Goal: Task Accomplishment & Management: Manage account settings

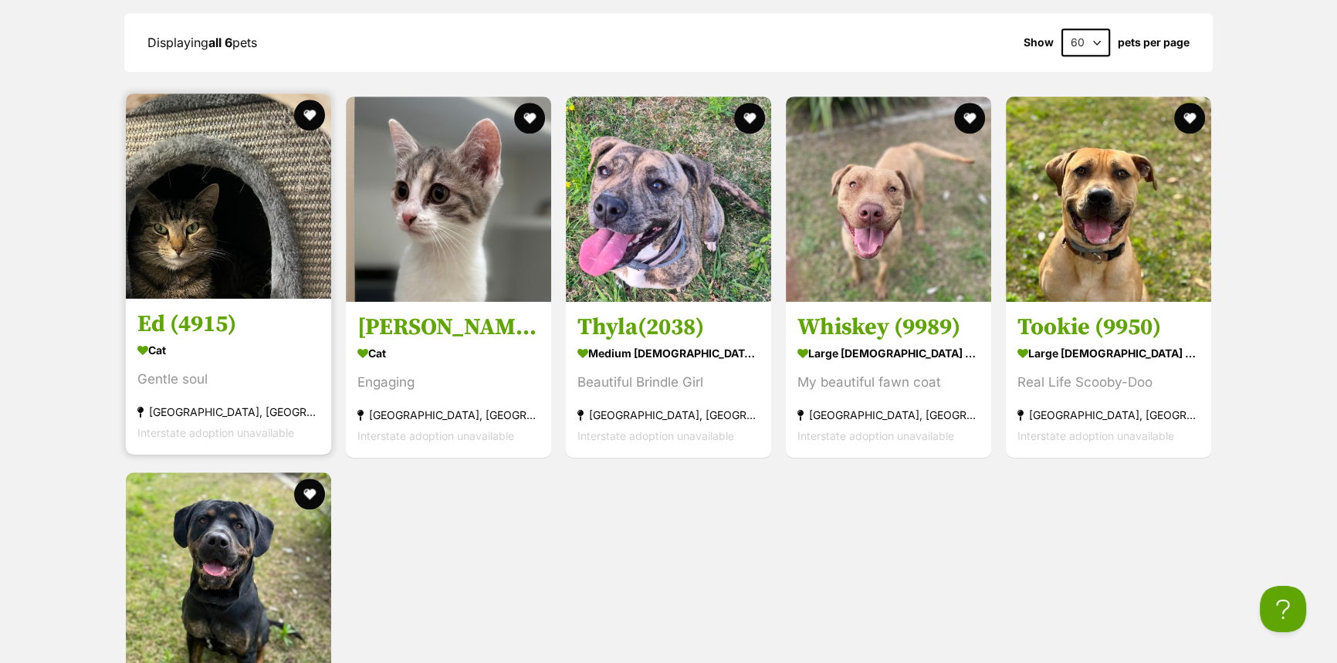
click at [232, 215] on img at bounding box center [228, 195] width 205 height 205
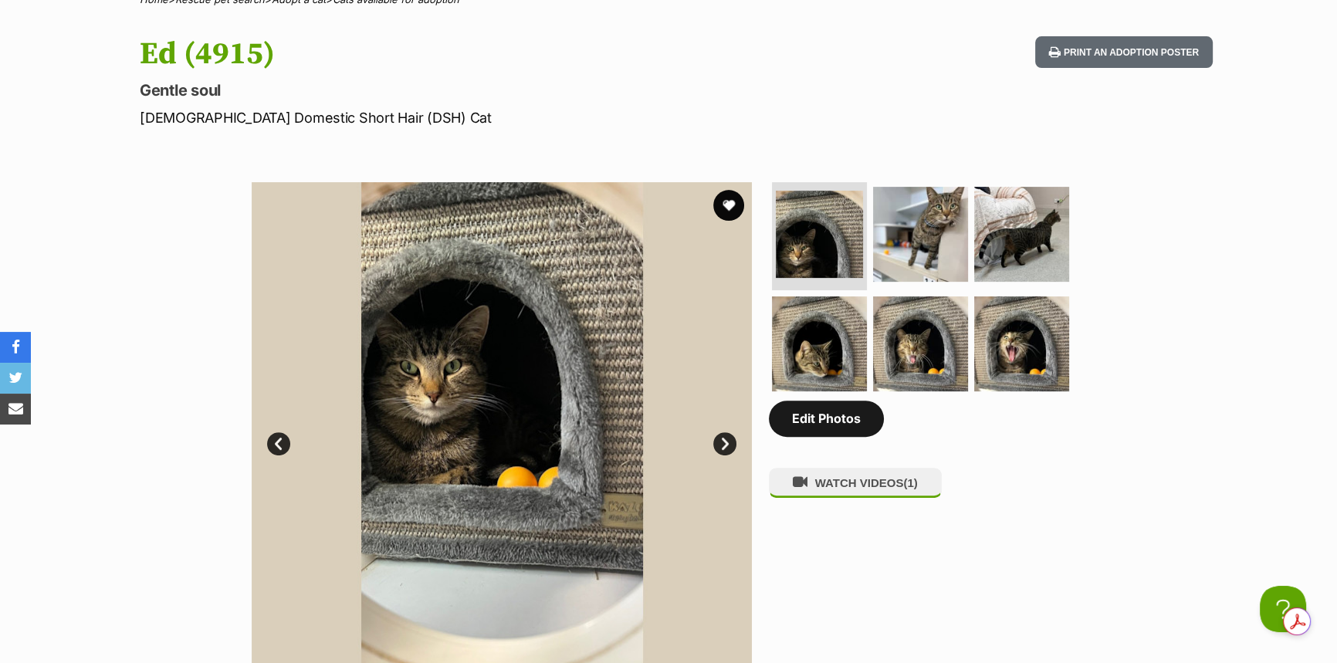
click at [824, 426] on link "Edit Photos" at bounding box center [826, 419] width 115 height 36
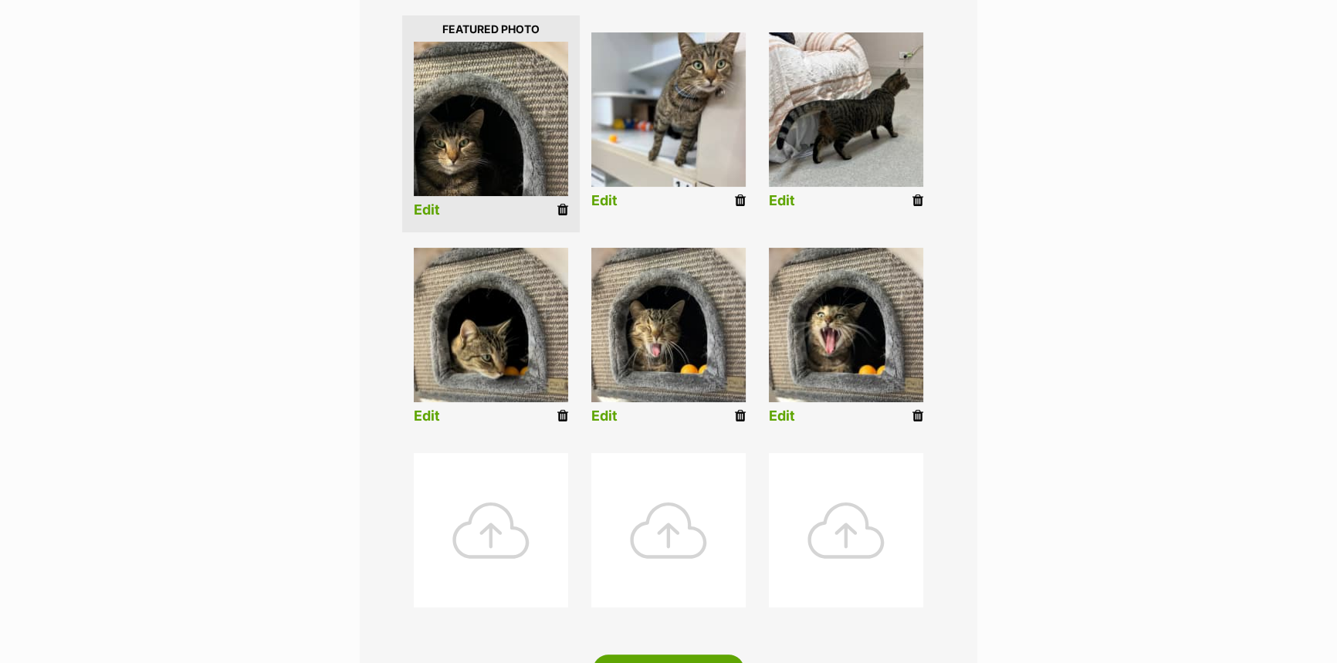
scroll to position [561, 0]
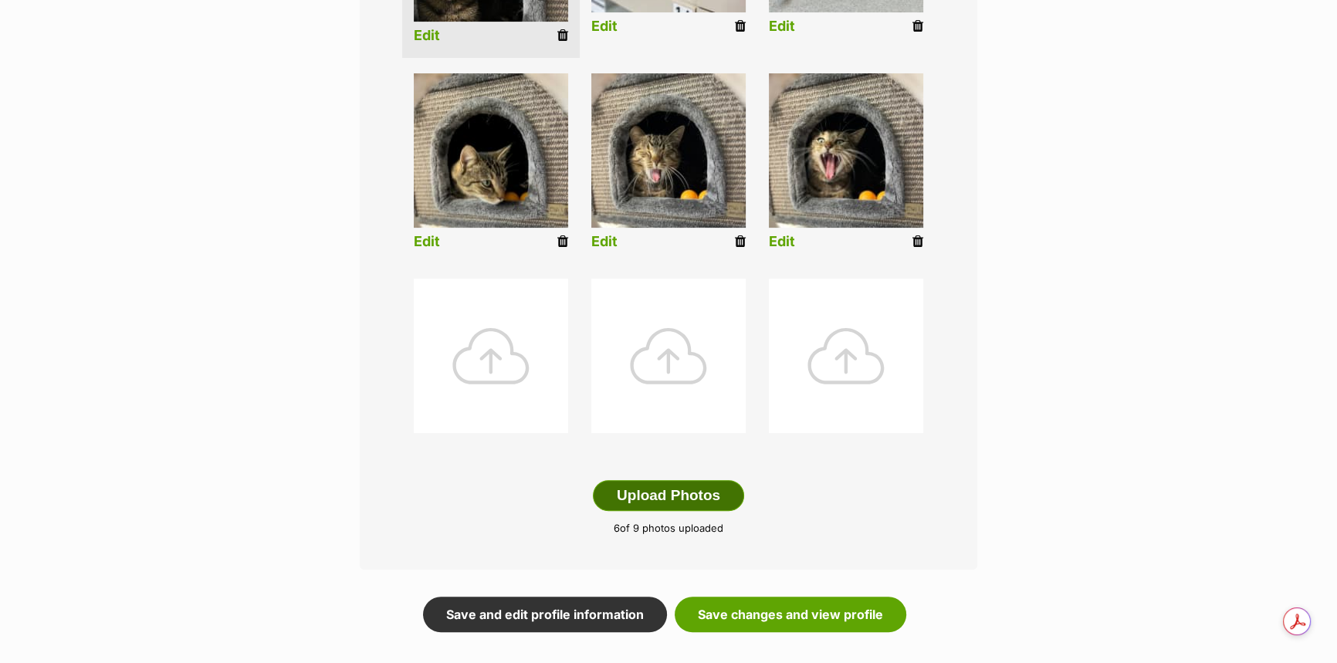
click at [619, 491] on button "Upload Photos" at bounding box center [668, 495] width 151 height 31
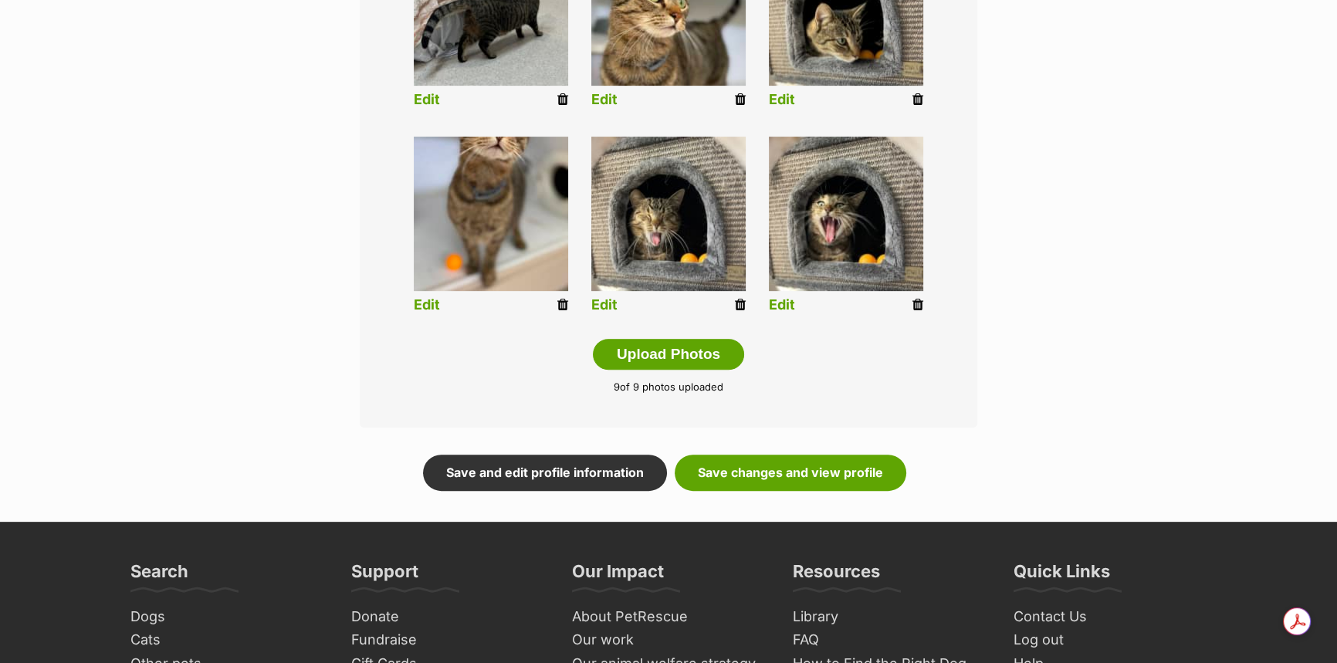
scroll to position [841, 0]
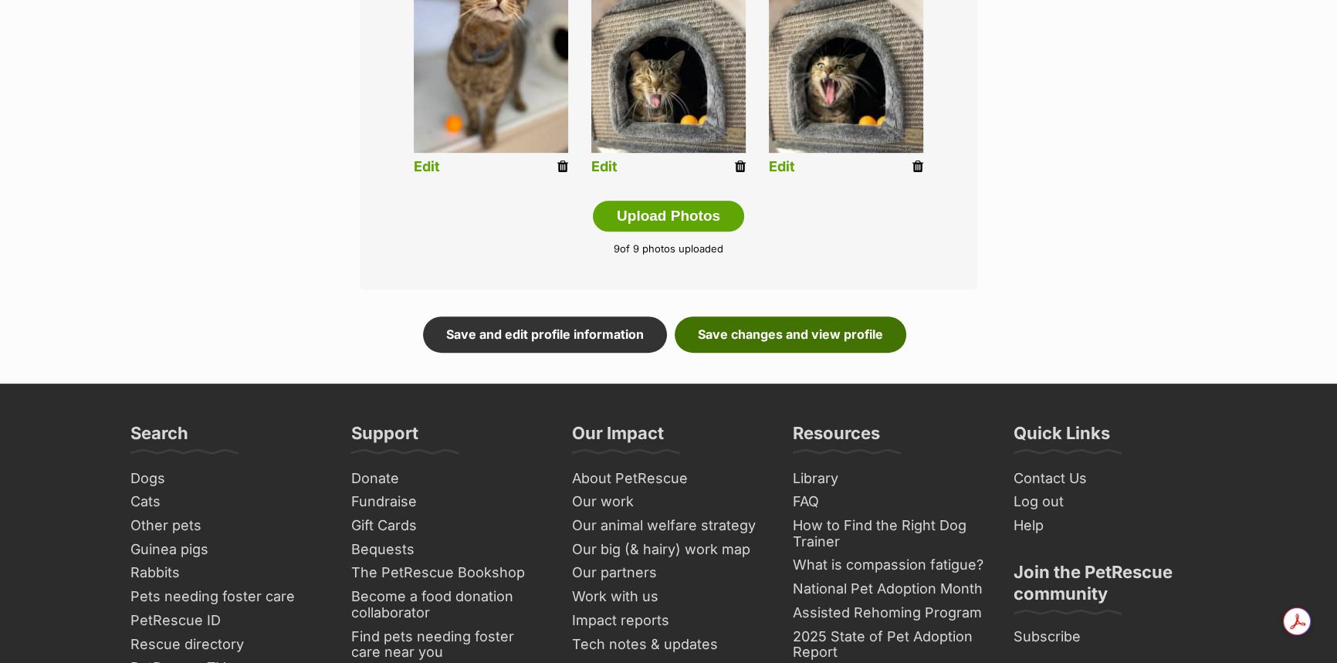
click at [767, 335] on link "Save changes and view profile" at bounding box center [791, 334] width 232 height 36
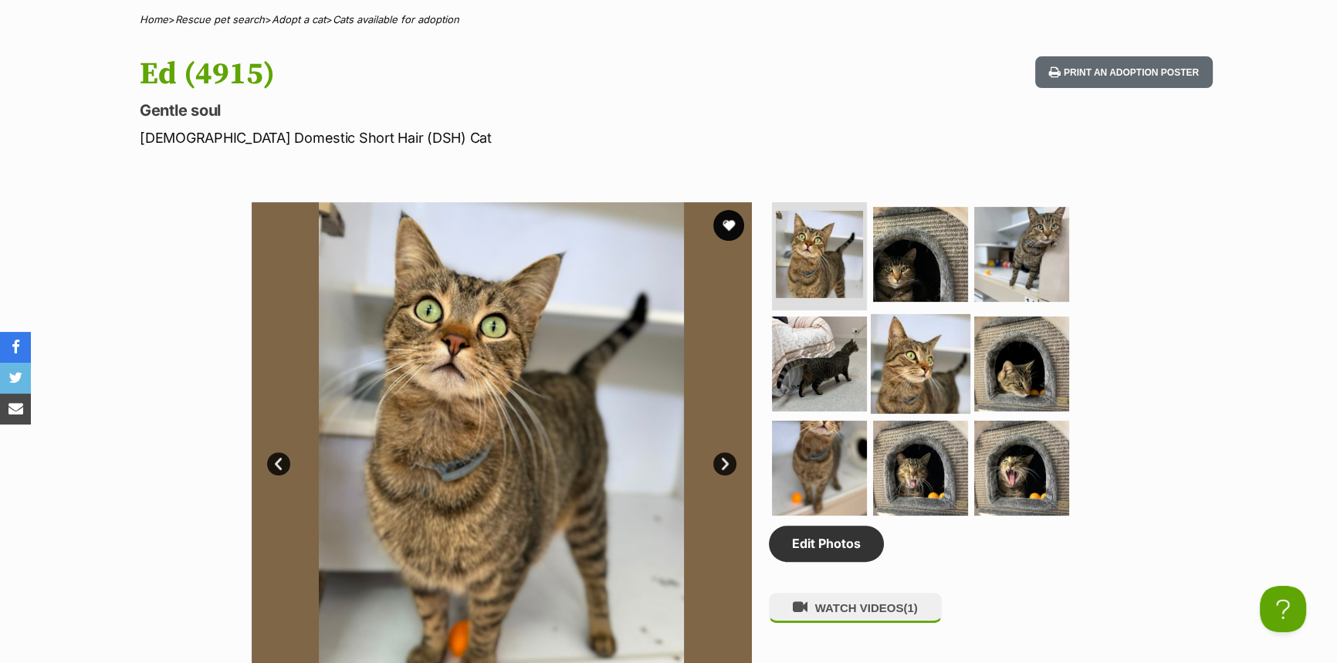
scroll to position [561, 0]
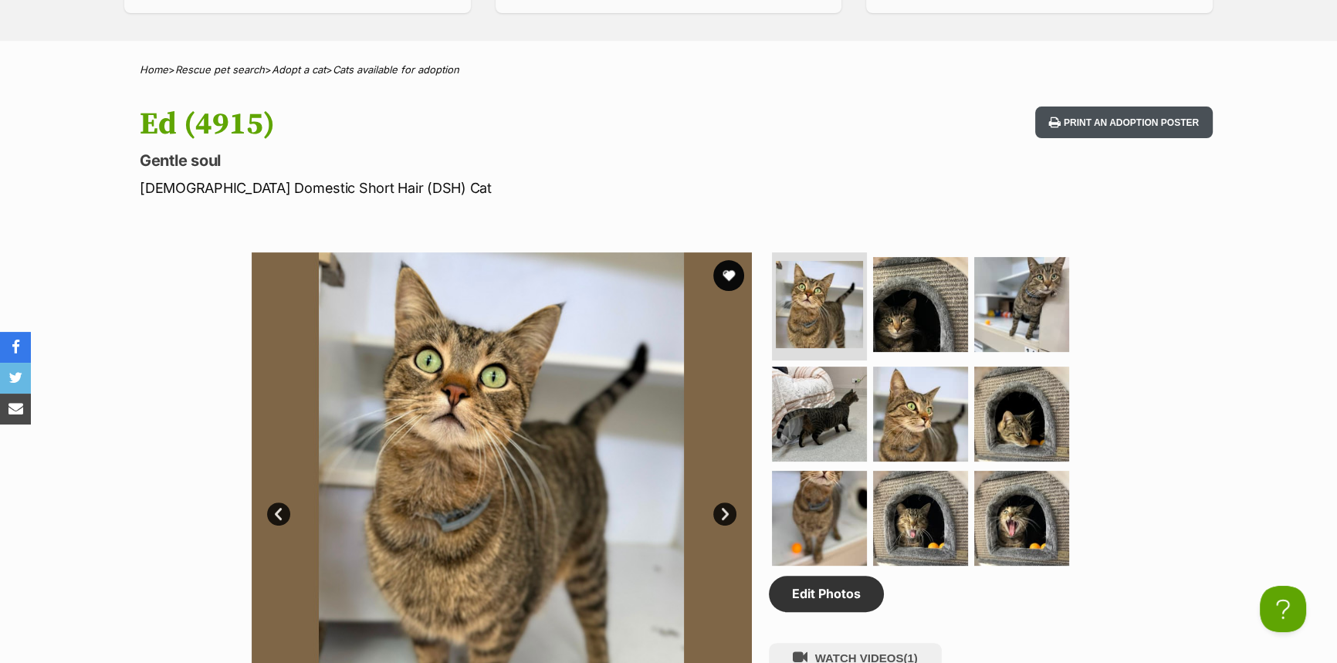
click at [1100, 109] on button "Print an adoption poster" at bounding box center [1124, 123] width 178 height 32
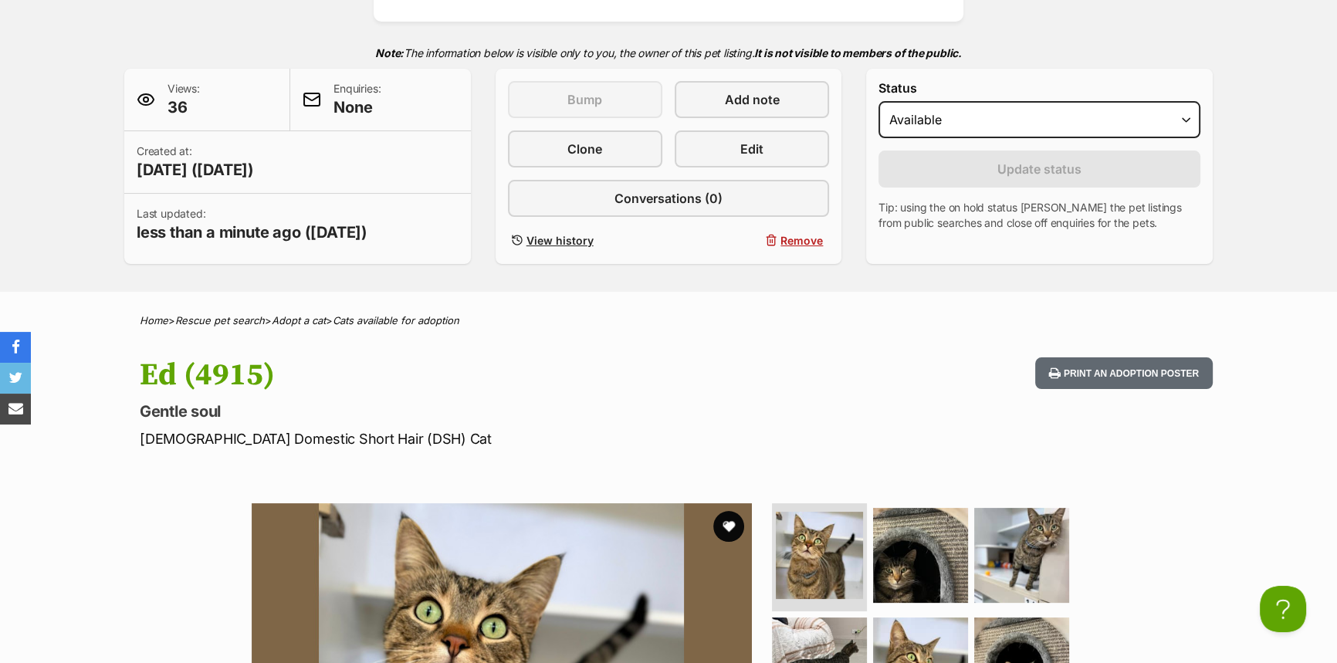
scroll to position [140, 0]
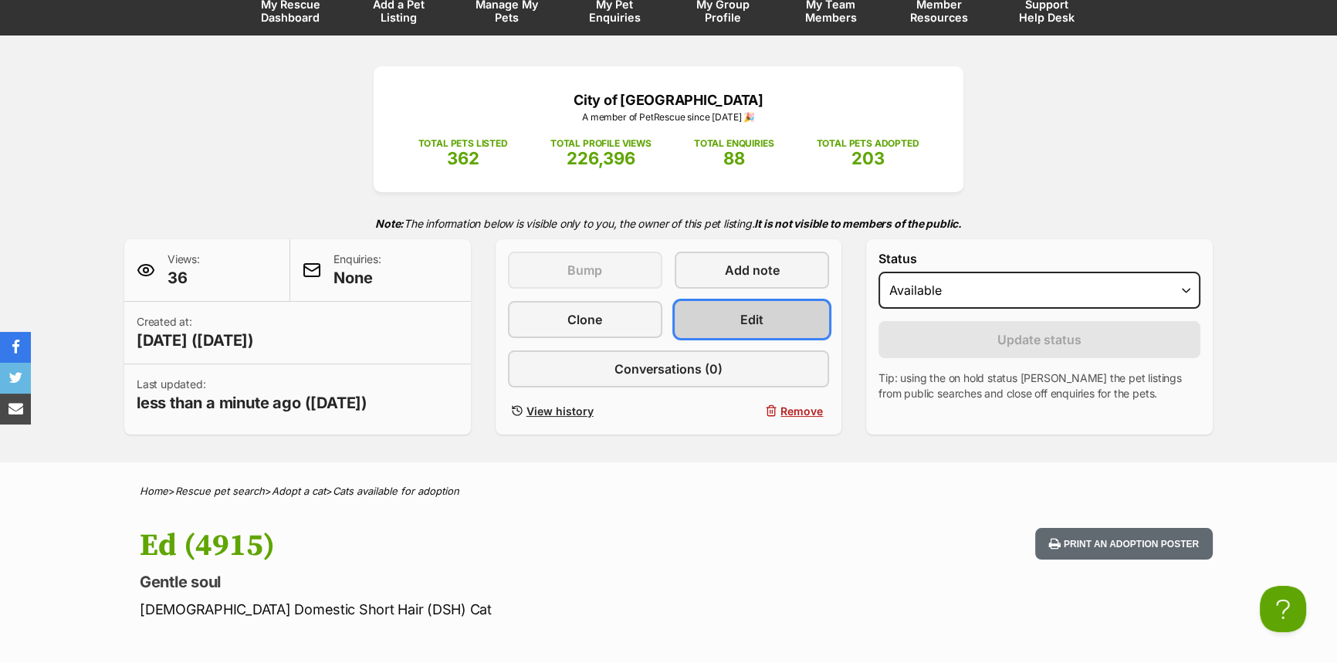
click at [785, 308] on link "Edit" at bounding box center [752, 319] width 154 height 37
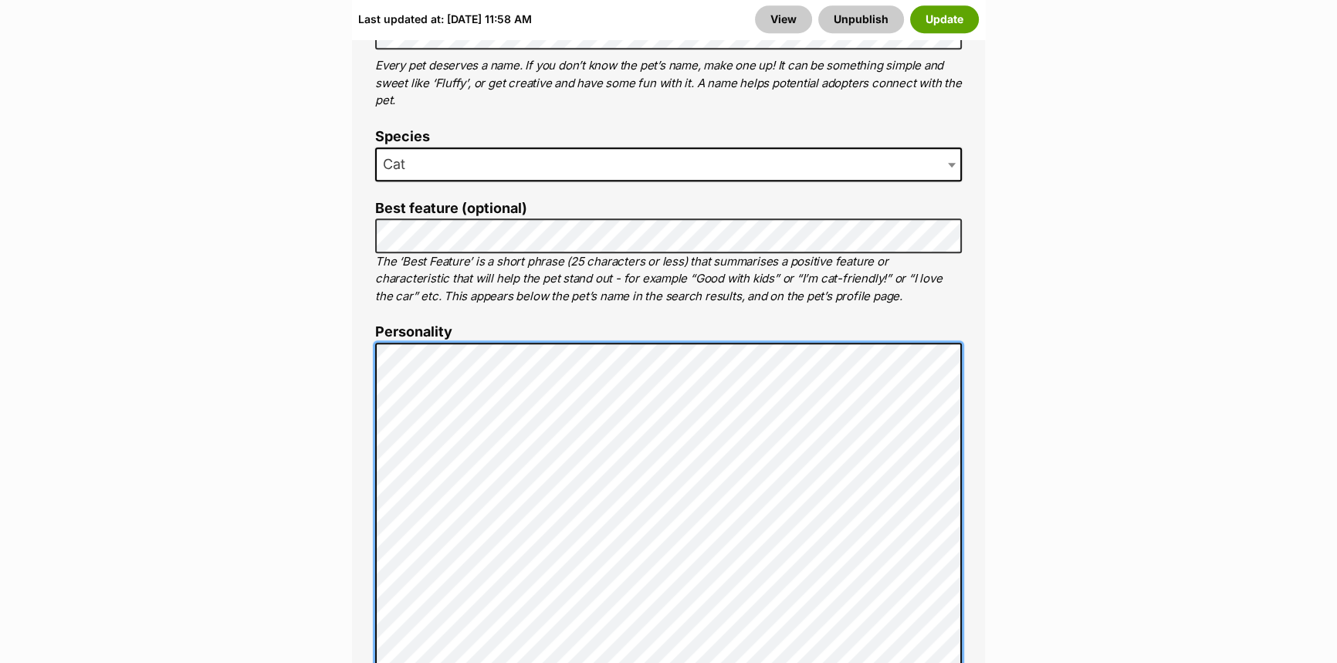
scroll to position [912, 0]
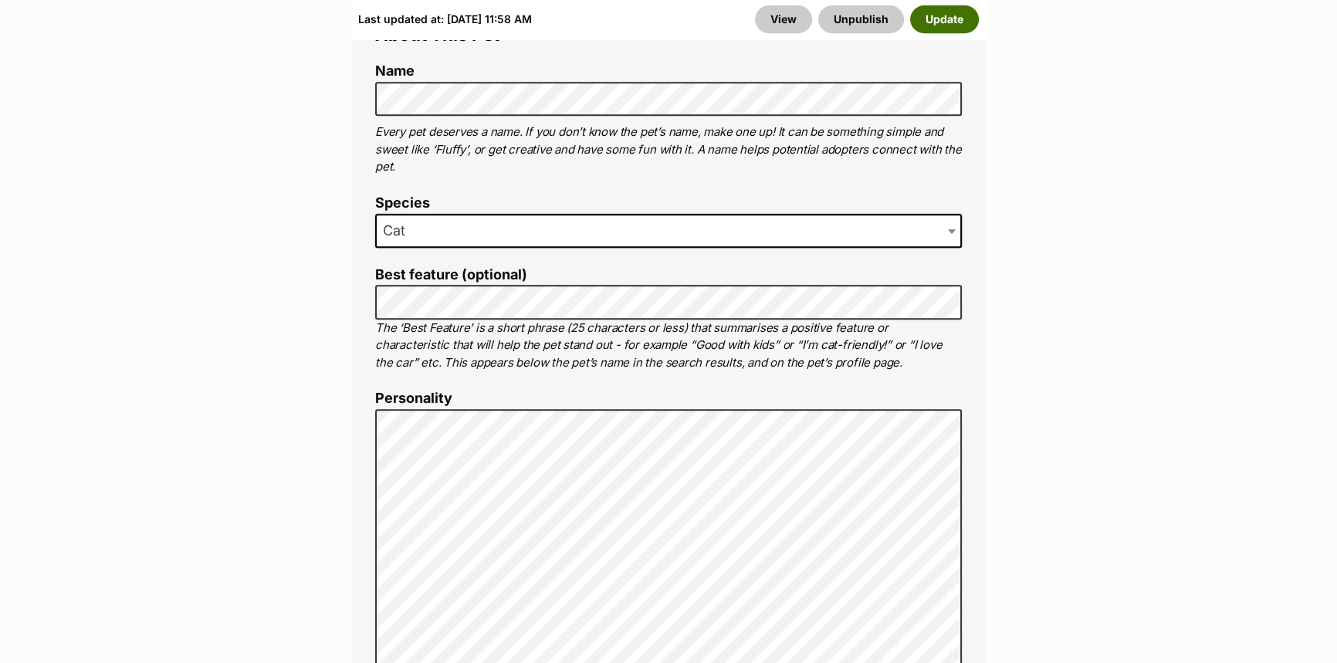
click at [942, 12] on button "Update" at bounding box center [944, 19] width 69 height 28
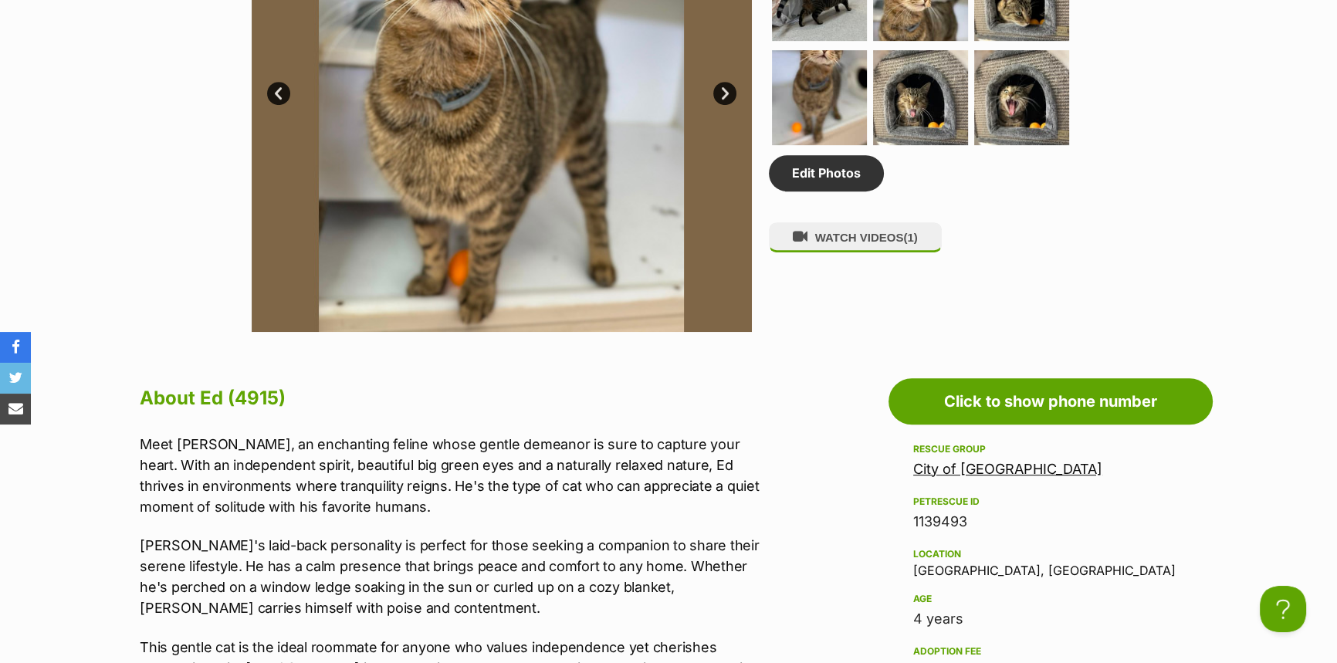
scroll to position [772, 0]
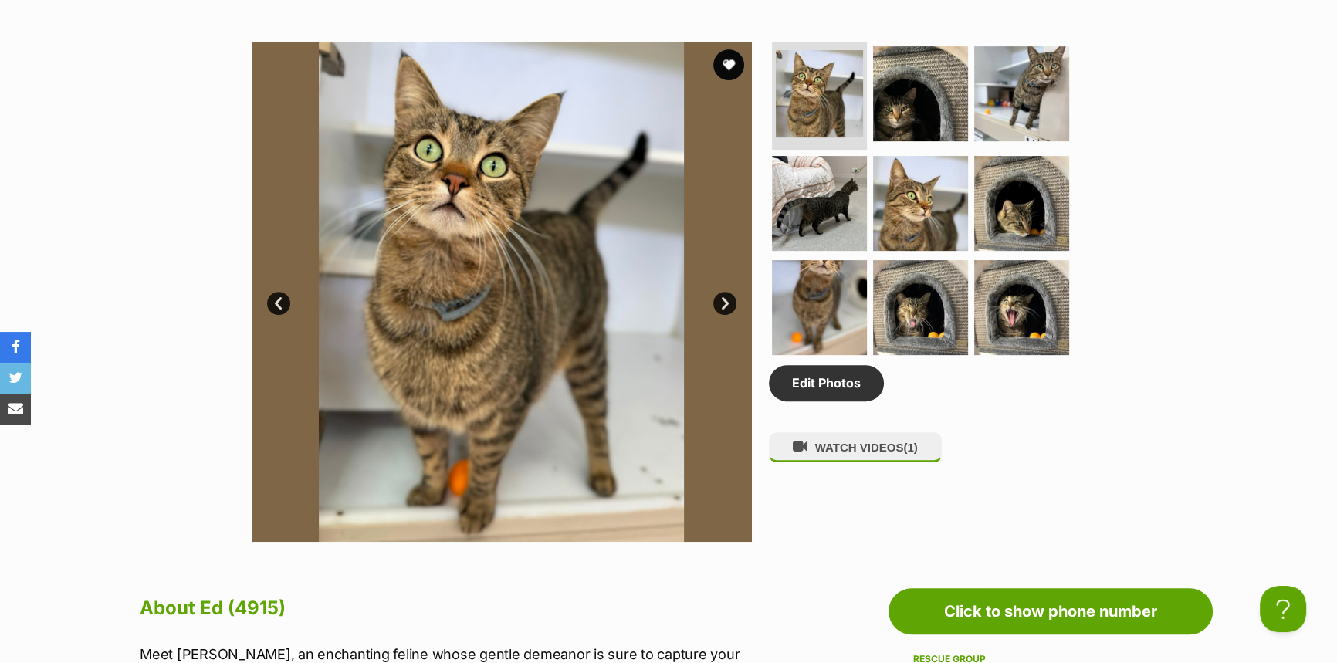
click at [721, 294] on link "Next" at bounding box center [724, 303] width 23 height 23
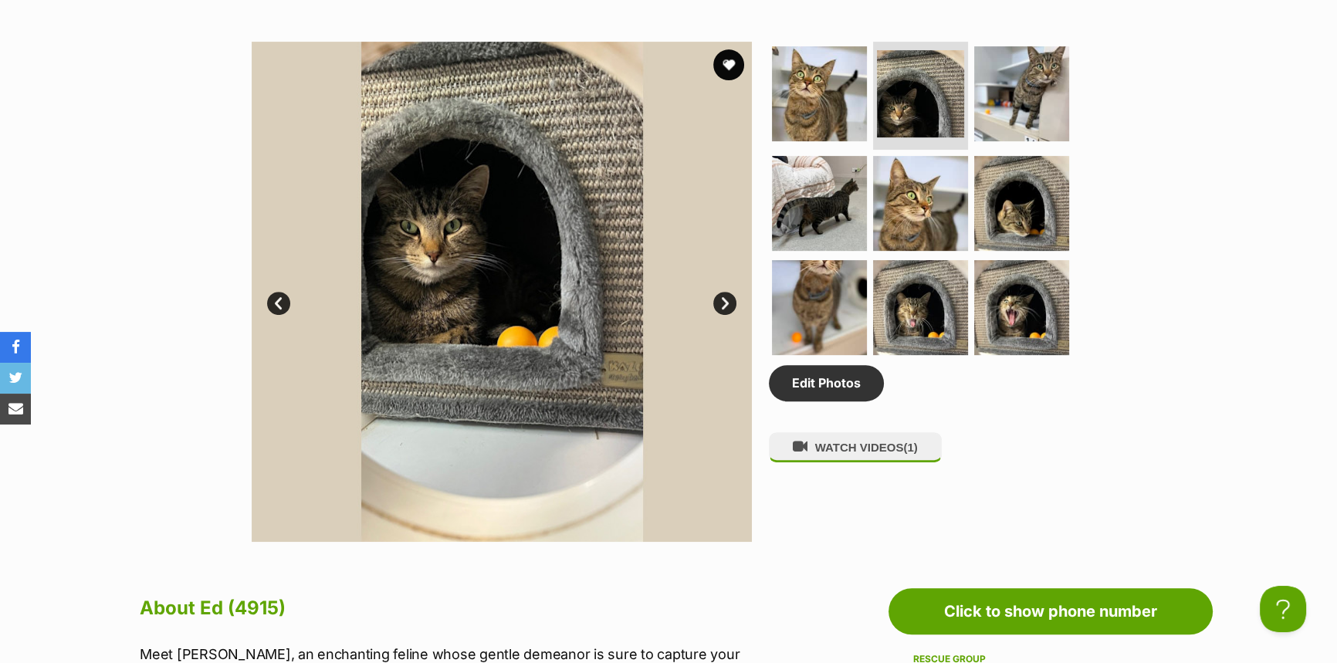
click at [721, 294] on link "Next" at bounding box center [724, 303] width 23 height 23
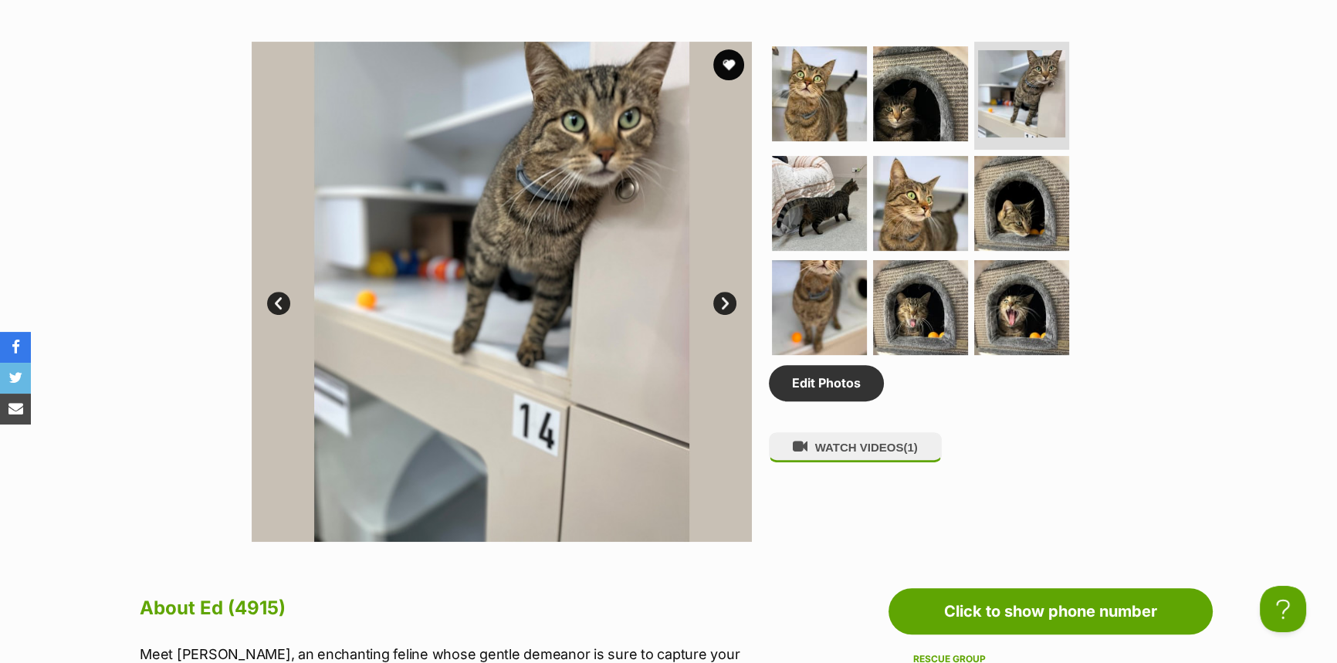
click at [721, 294] on link "Next" at bounding box center [724, 303] width 23 height 23
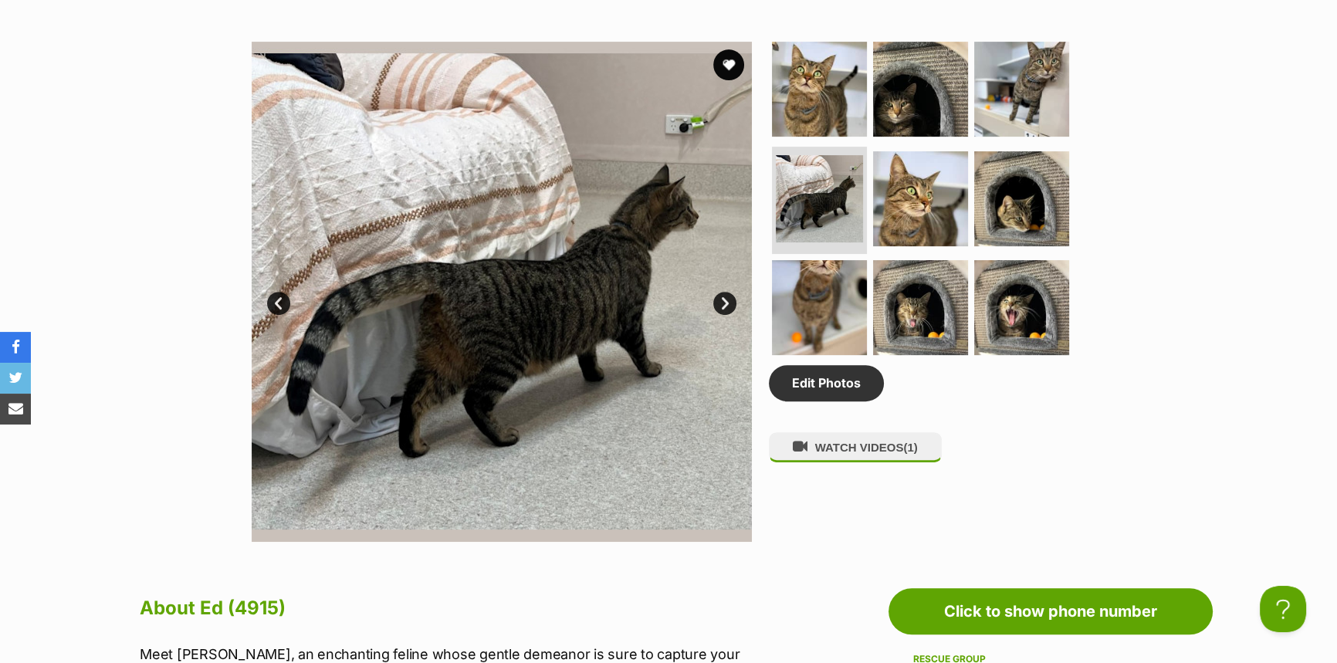
click at [721, 294] on link "Next" at bounding box center [724, 303] width 23 height 23
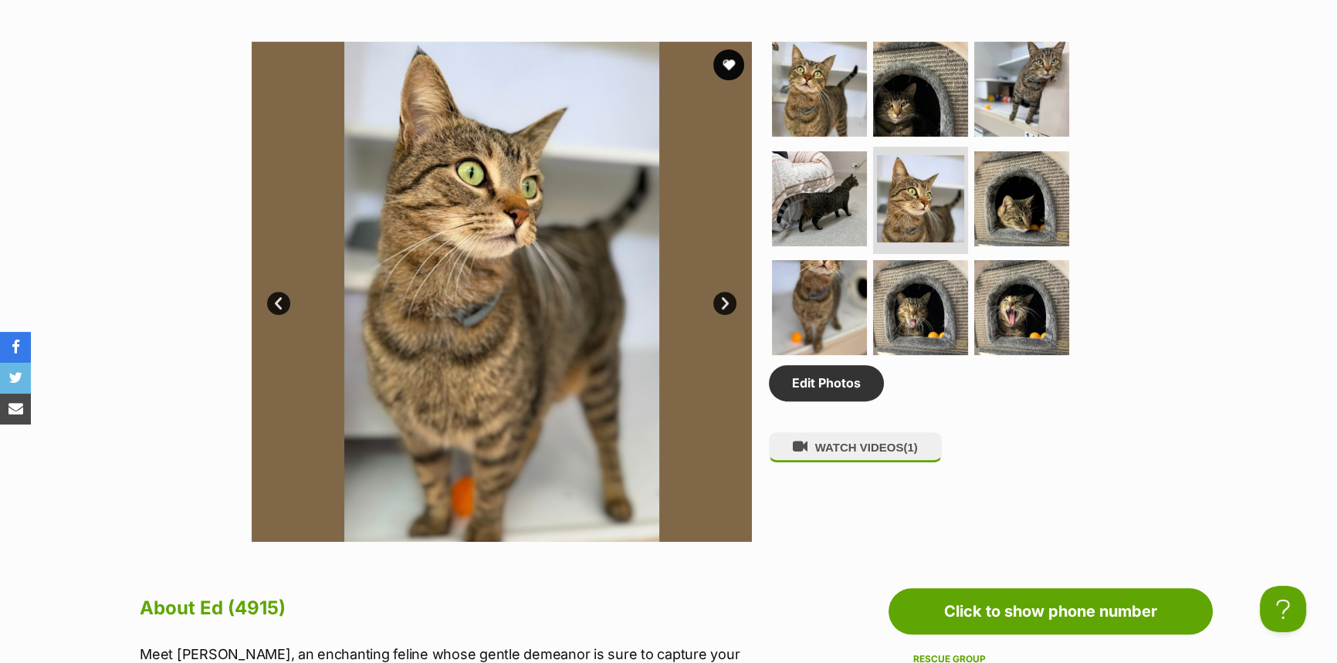
click at [721, 294] on link "Next" at bounding box center [724, 303] width 23 height 23
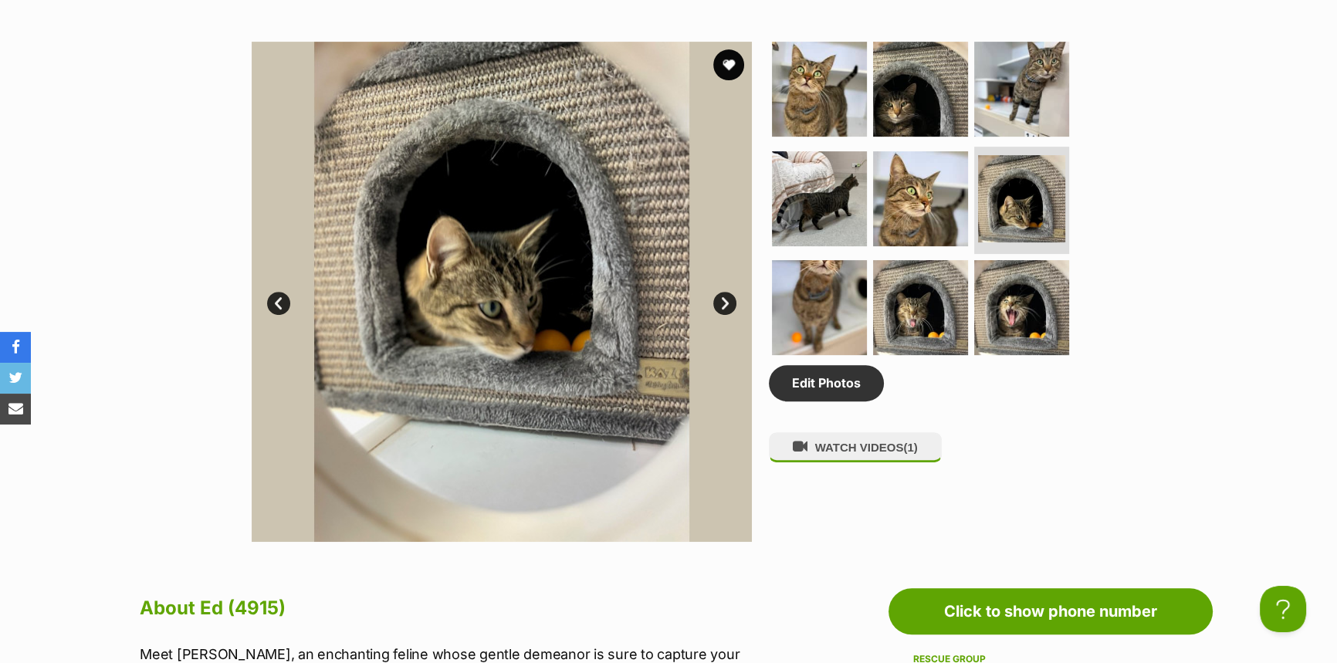
click at [721, 294] on link "Next" at bounding box center [724, 303] width 23 height 23
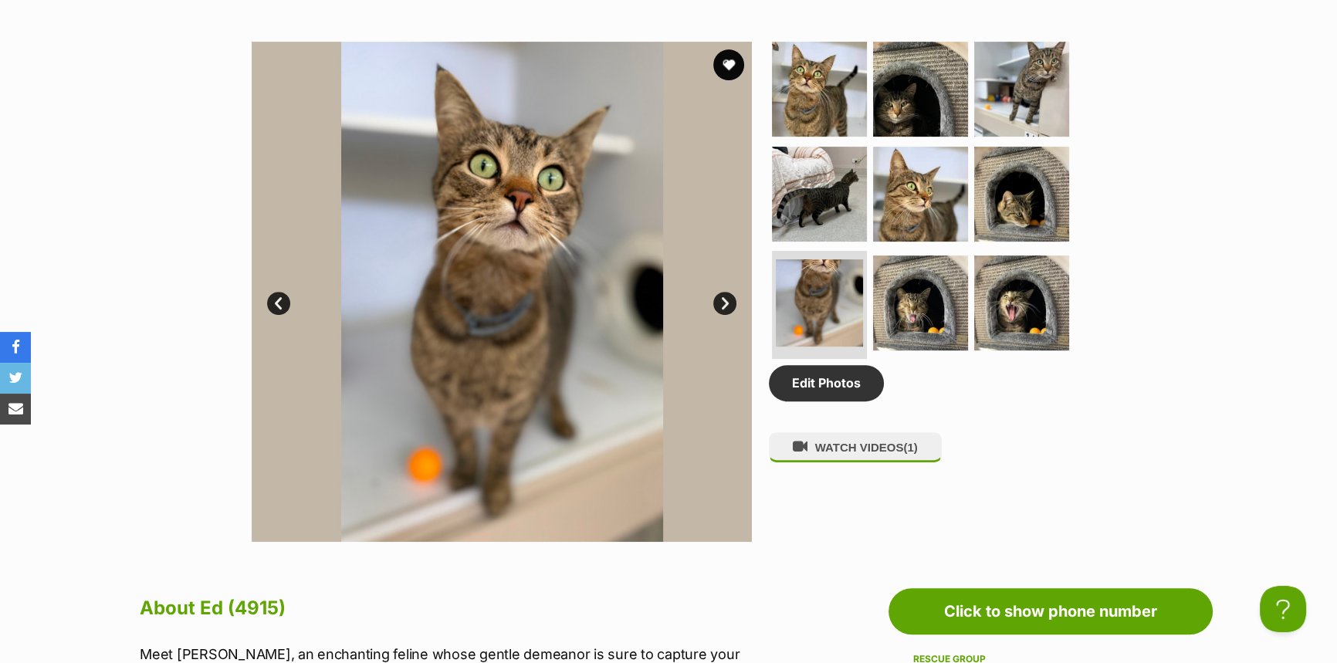
click at [721, 294] on link "Next" at bounding box center [724, 303] width 23 height 23
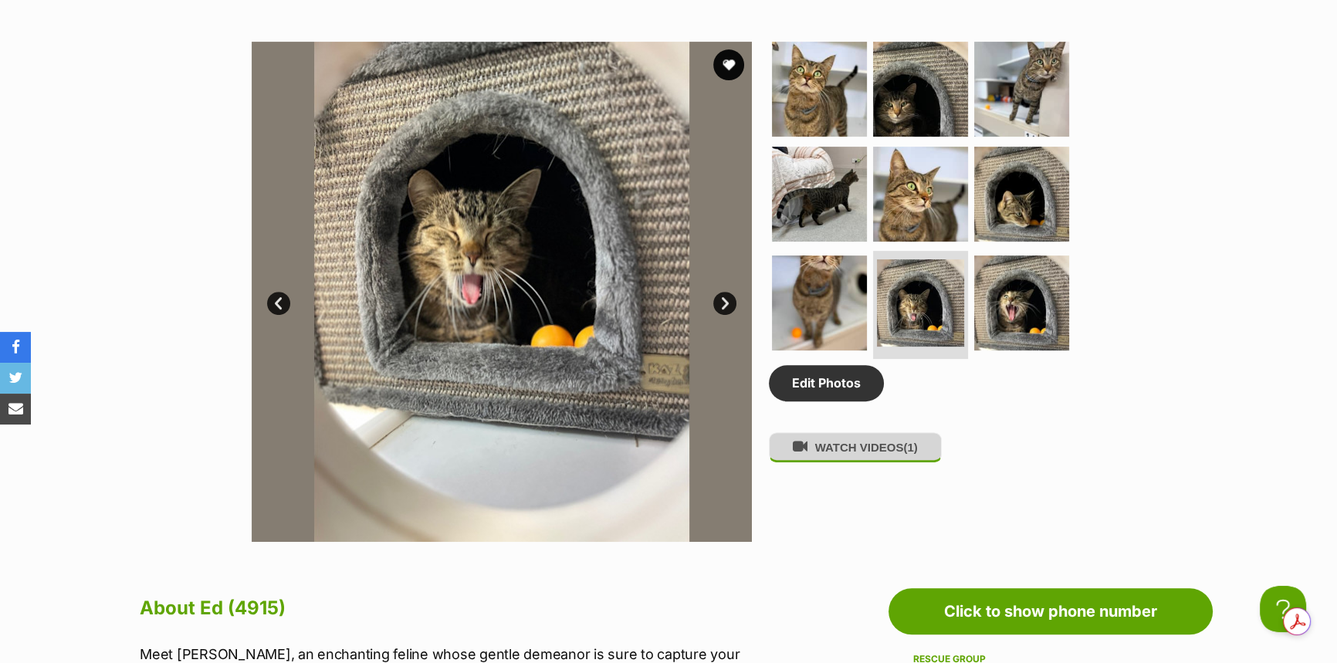
click at [826, 451] on button "WATCH VIDEOS (1)" at bounding box center [855, 447] width 173 height 30
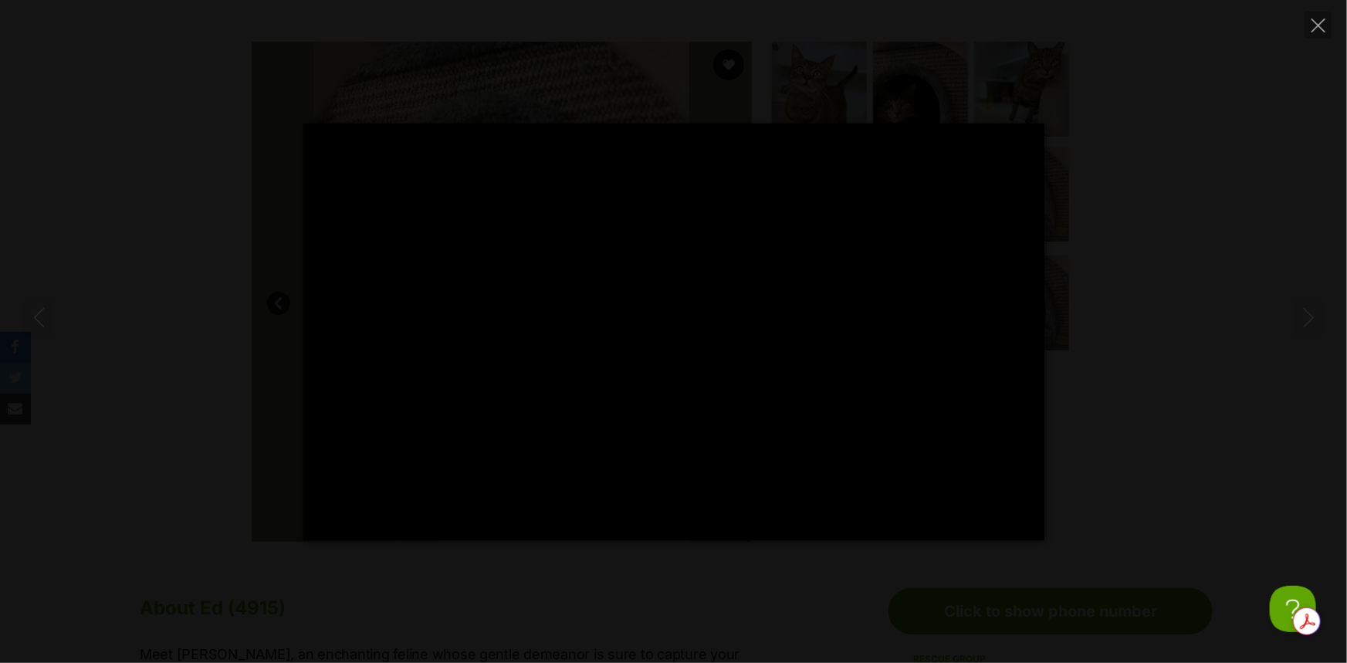
click at [178, 117] on div "Pause Play % buffered 00:00 -00:04 Unmute Mute Disable captions Enable captions…" at bounding box center [673, 331] width 1347 height 663
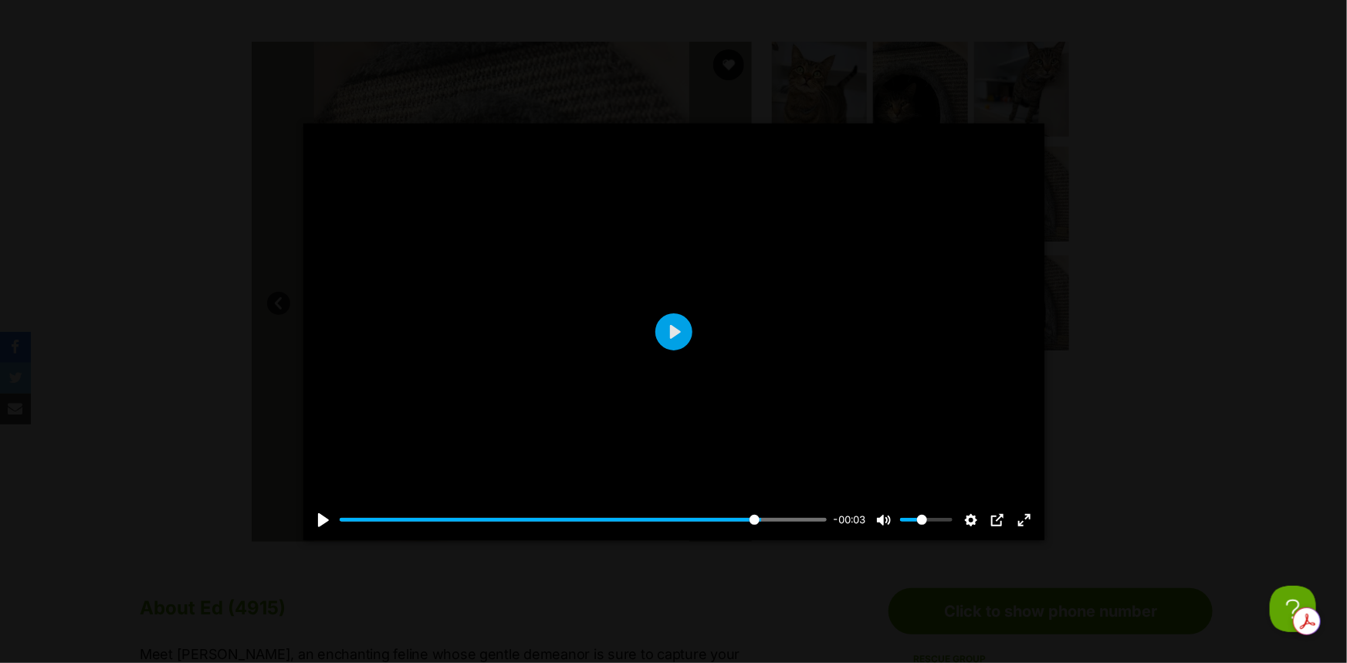
type input "86.56"
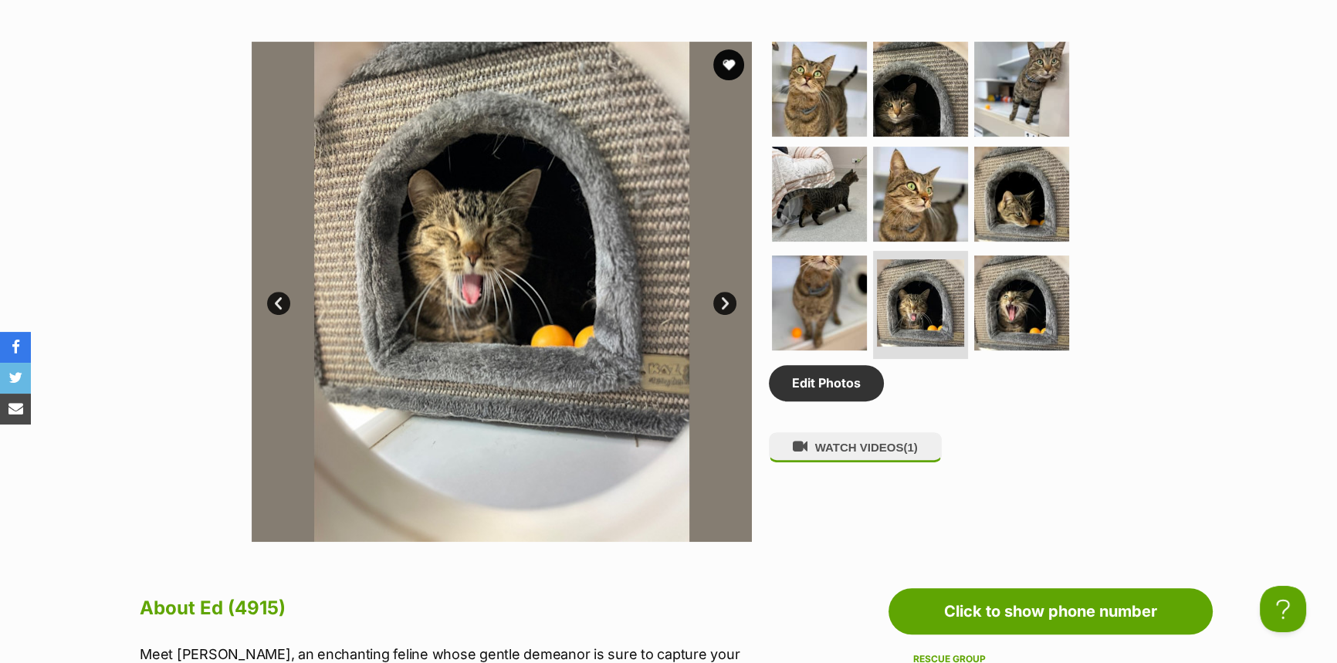
click at [716, 298] on link "Next" at bounding box center [724, 303] width 23 height 23
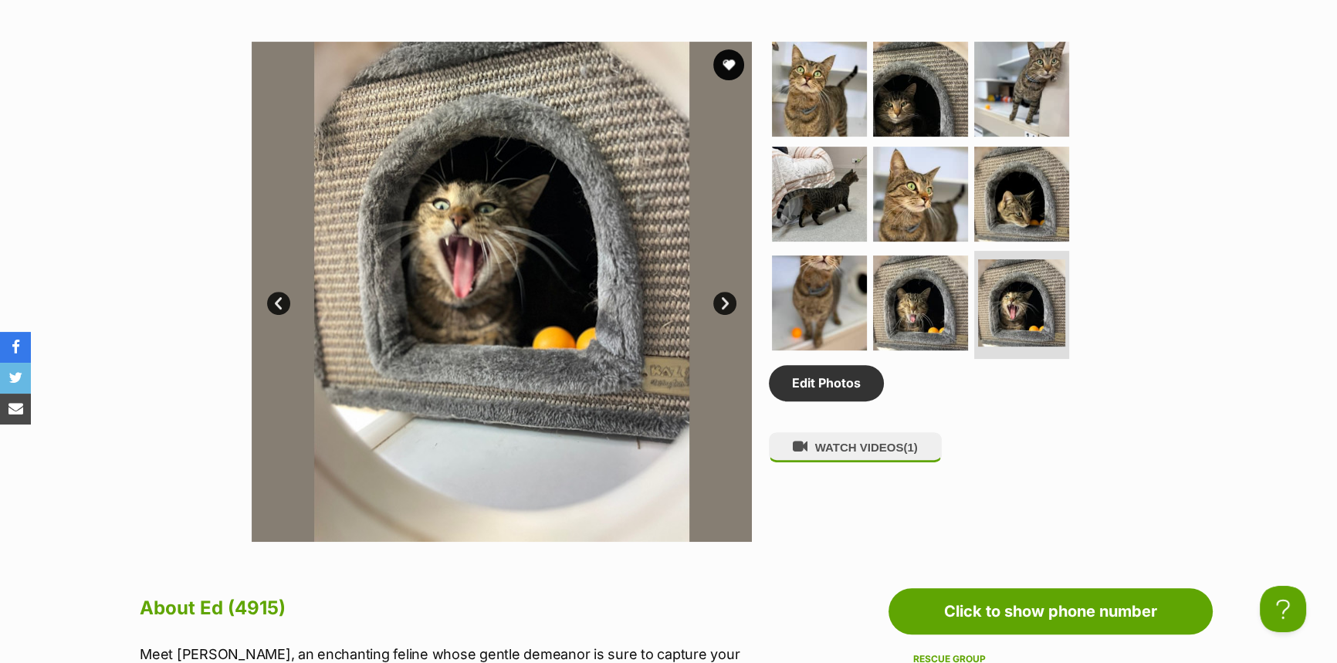
click at [722, 297] on link "Next" at bounding box center [724, 303] width 23 height 23
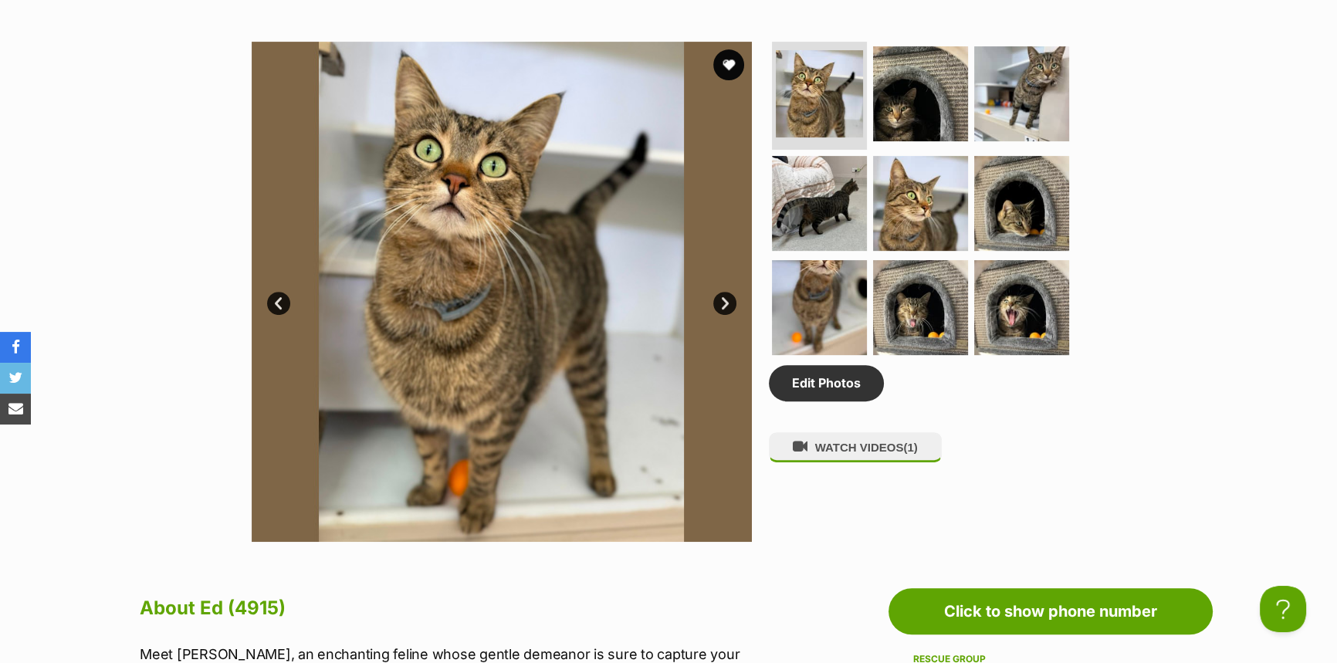
click at [722, 297] on link "Next" at bounding box center [724, 303] width 23 height 23
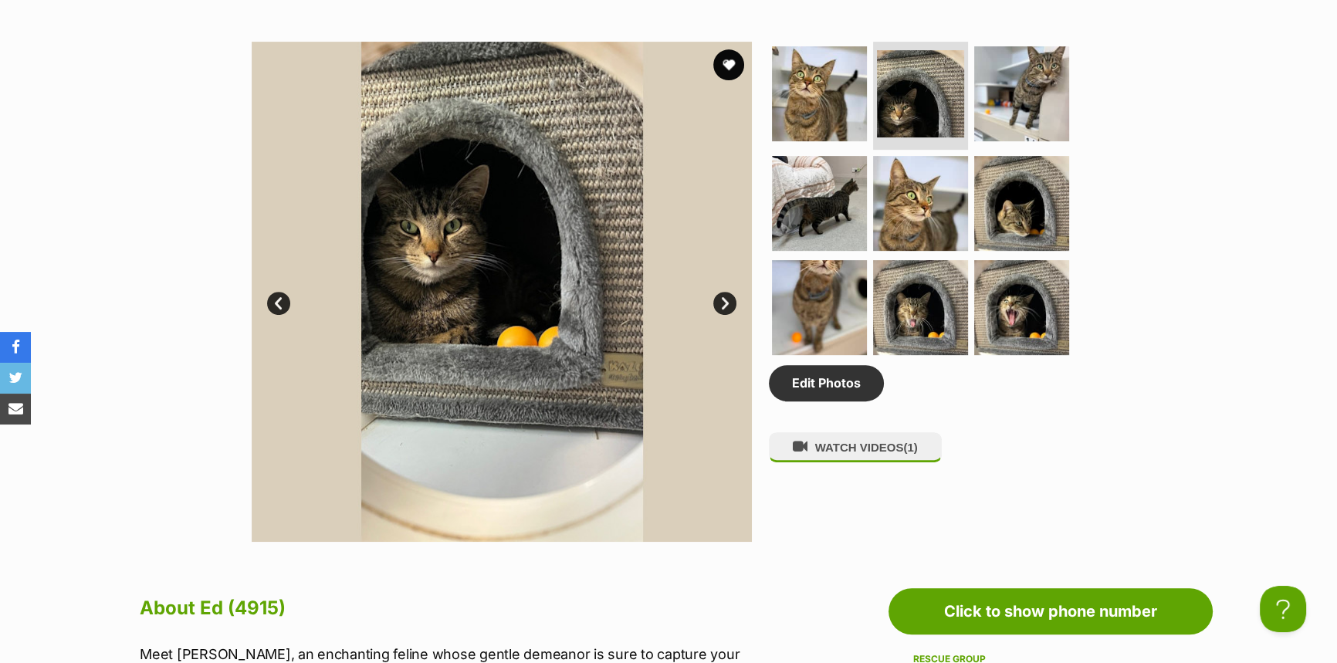
click at [722, 297] on link "Next" at bounding box center [724, 303] width 23 height 23
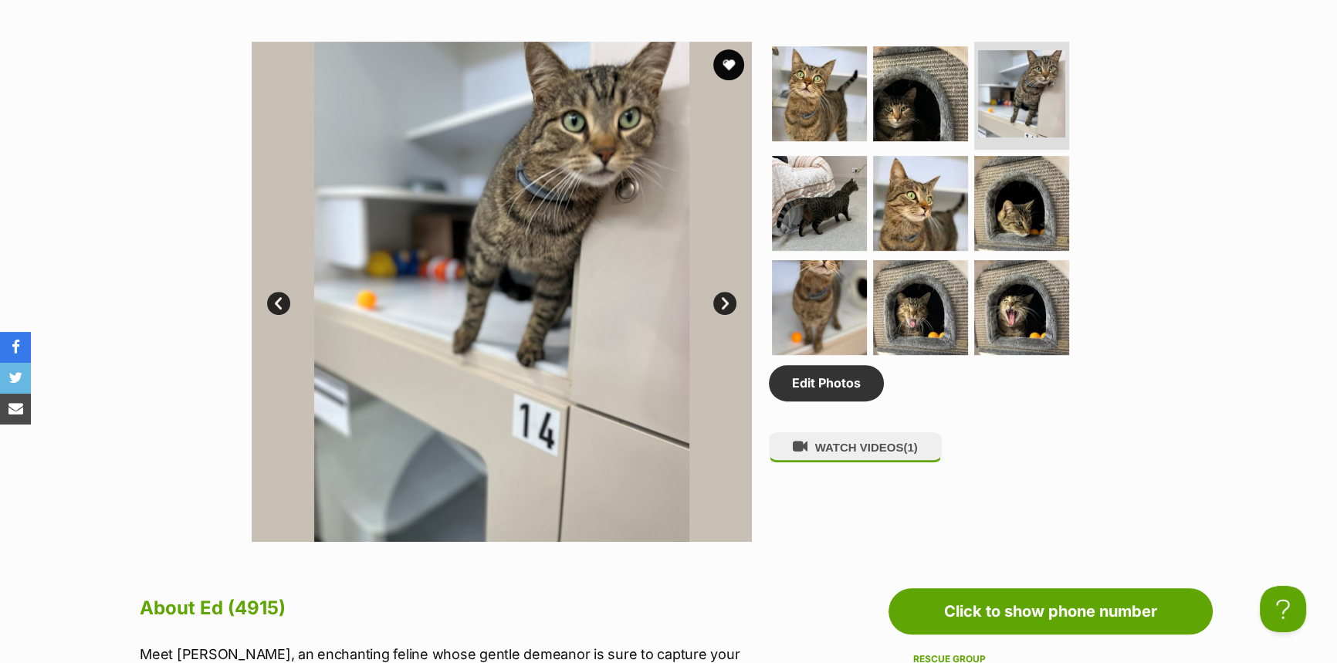
click at [722, 297] on link "Next" at bounding box center [724, 303] width 23 height 23
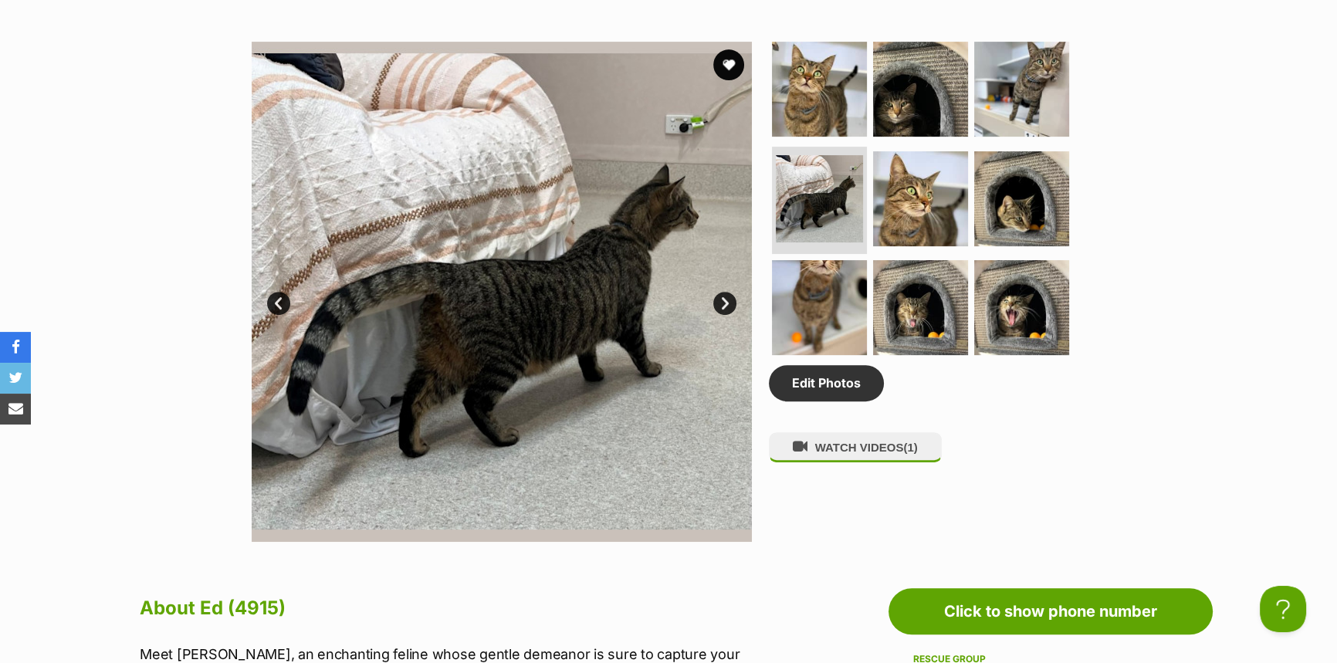
click at [286, 302] on link "Prev" at bounding box center [278, 303] width 23 height 23
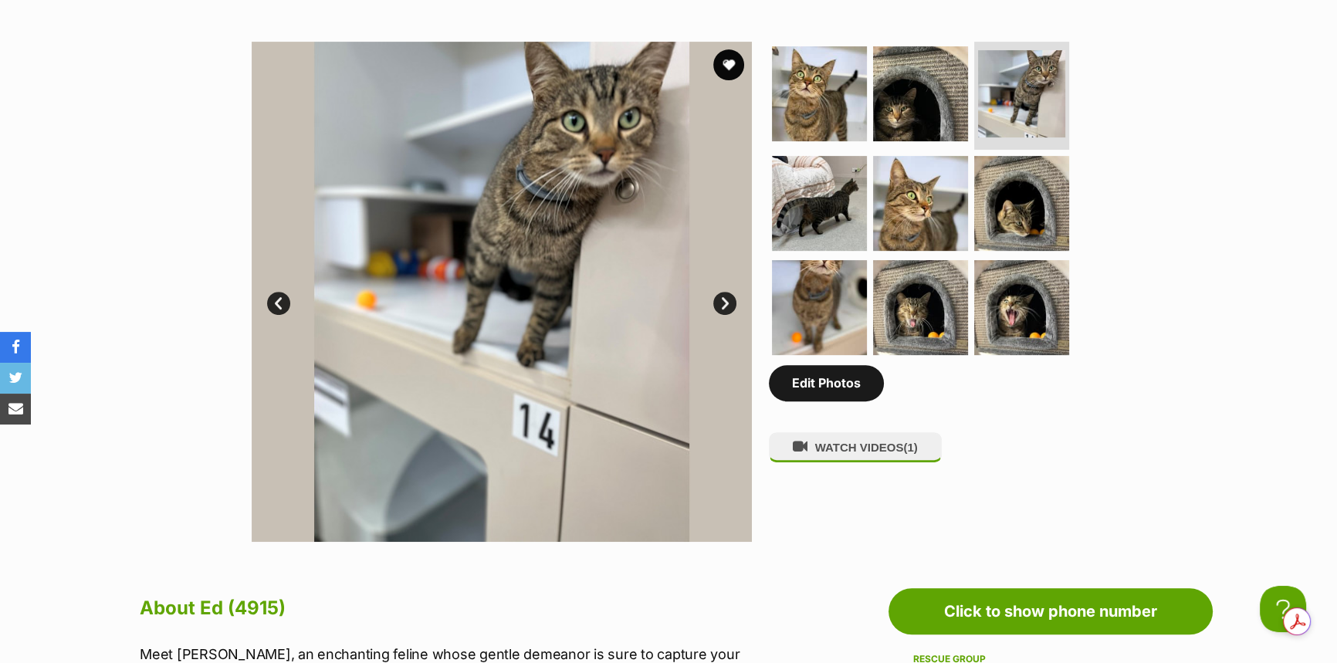
click at [839, 386] on link "Edit Photos" at bounding box center [826, 383] width 115 height 36
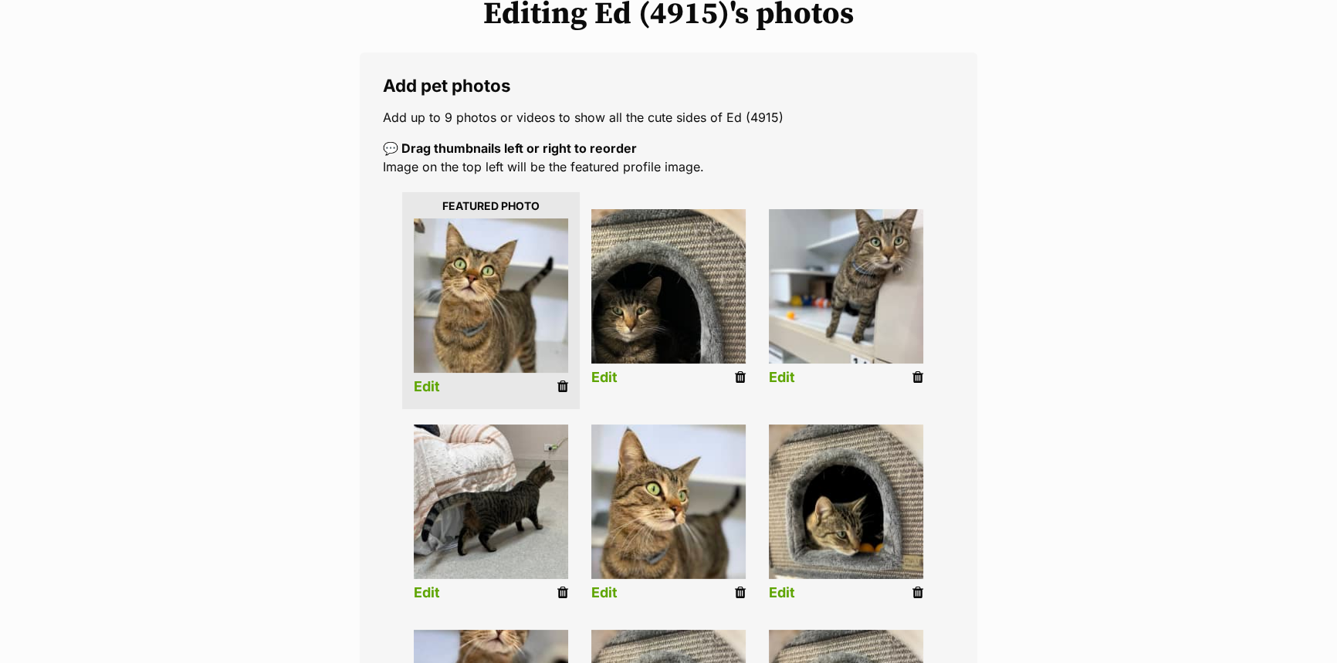
click at [915, 373] on icon at bounding box center [917, 378] width 11 height 14
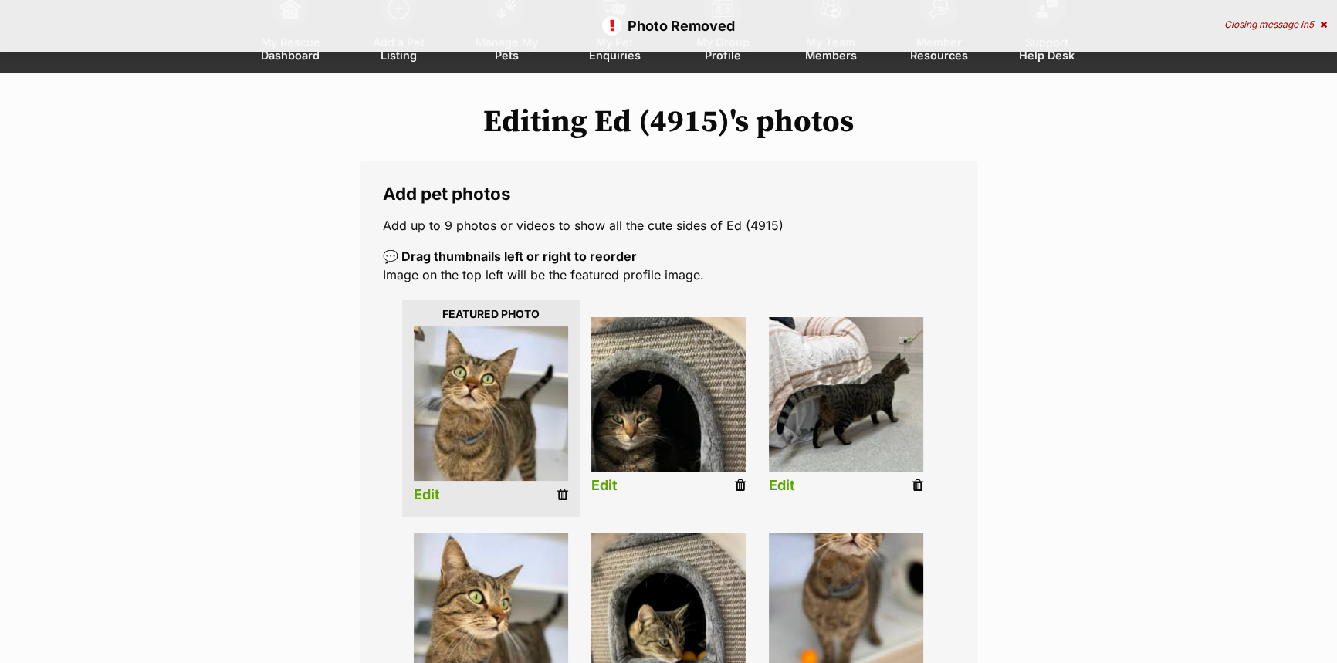
scroll to position [491, 0]
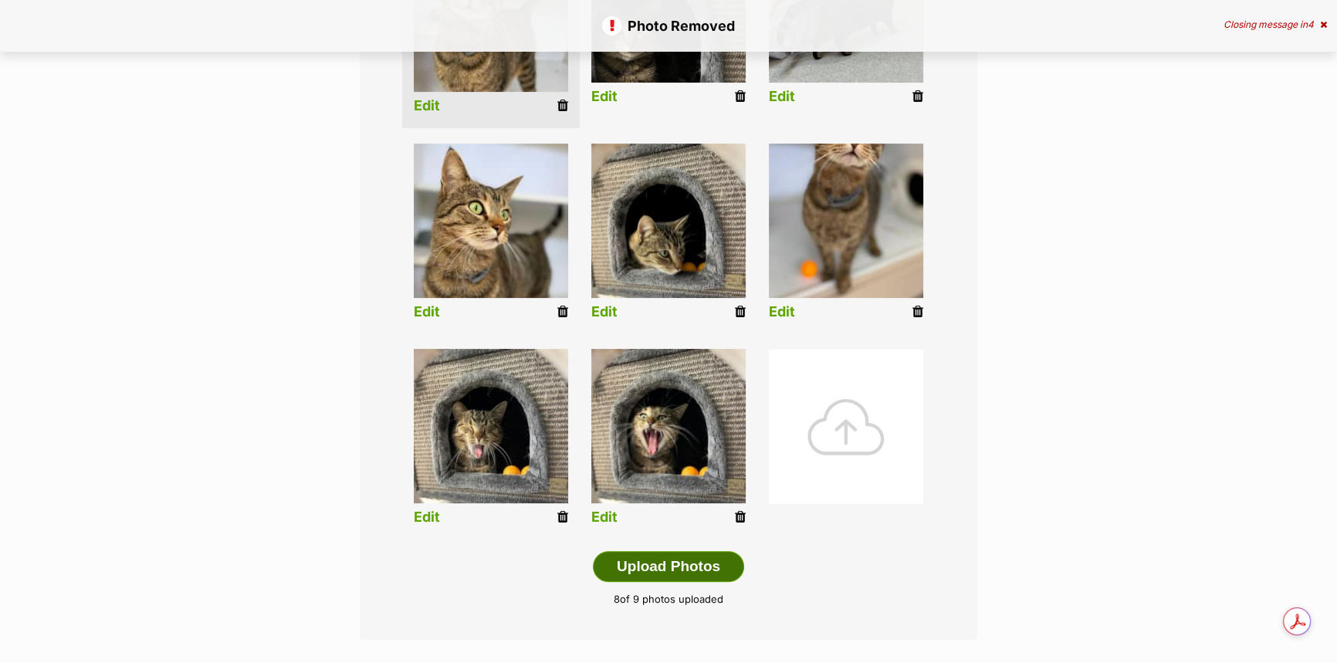
click at [660, 568] on button "Upload Photos" at bounding box center [668, 566] width 151 height 31
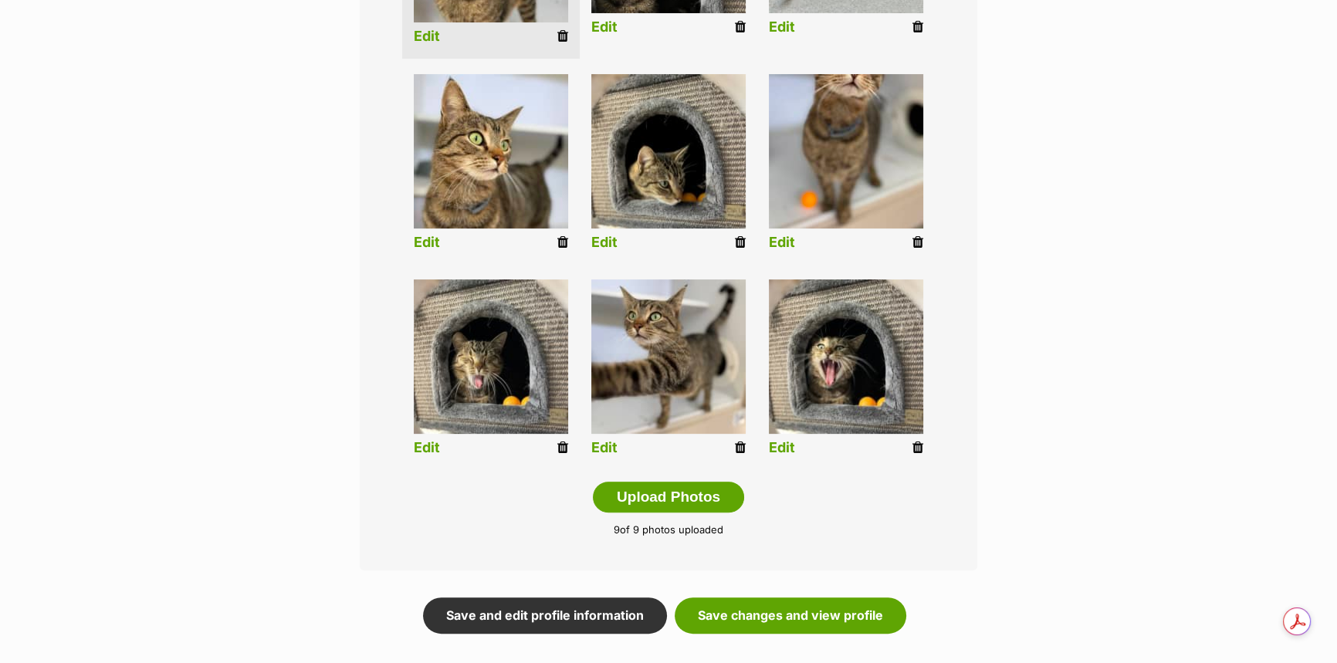
scroll to position [561, 0]
click at [827, 623] on link "Save changes and view profile" at bounding box center [791, 615] width 232 height 36
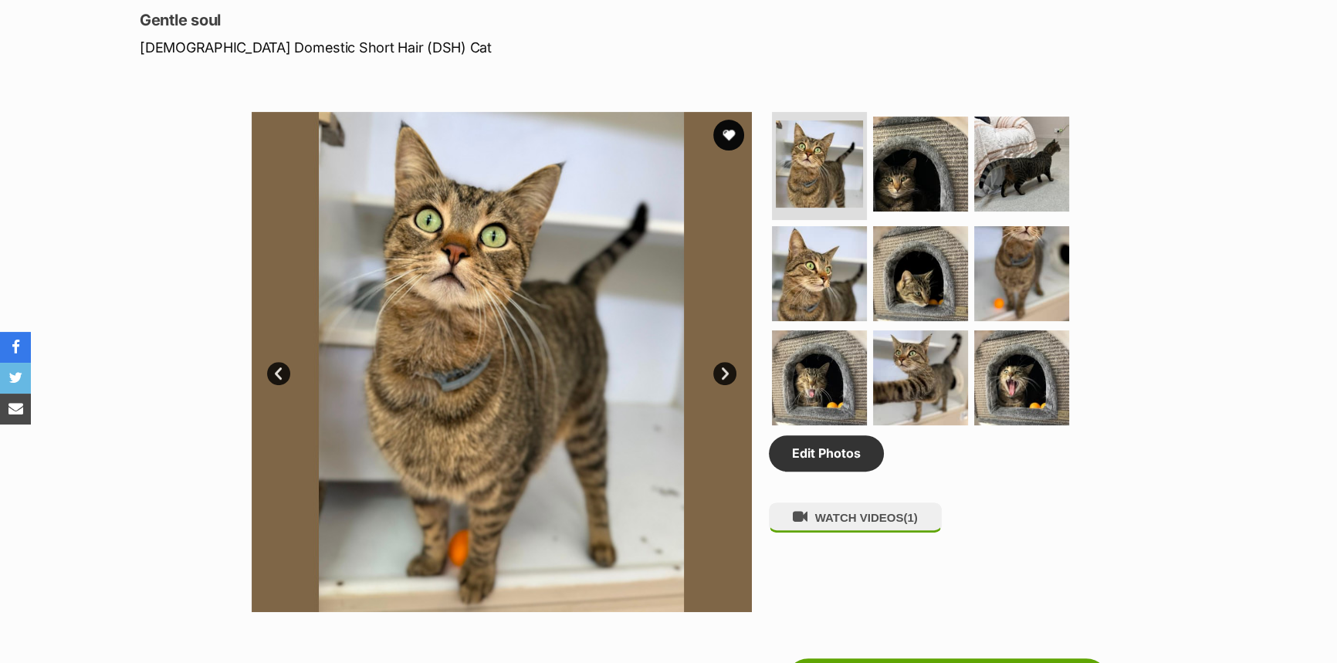
click at [717, 367] on link "Next" at bounding box center [724, 373] width 23 height 23
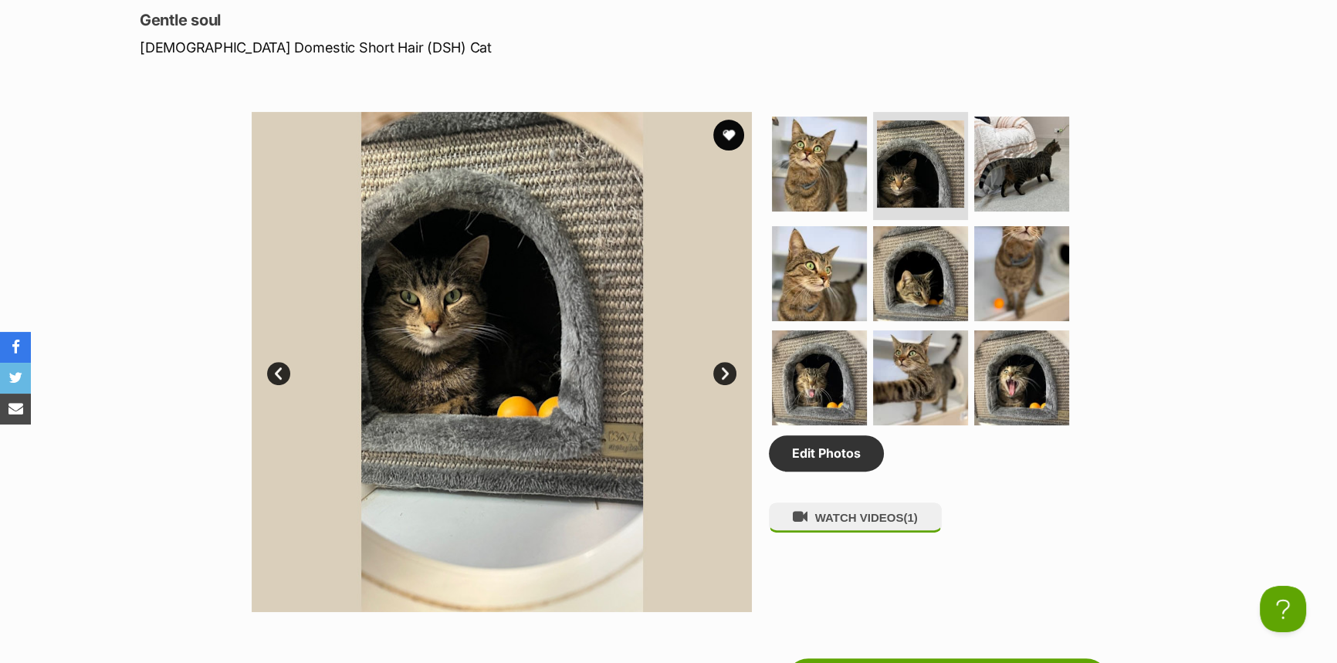
click at [717, 367] on link "Next" at bounding box center [724, 373] width 23 height 23
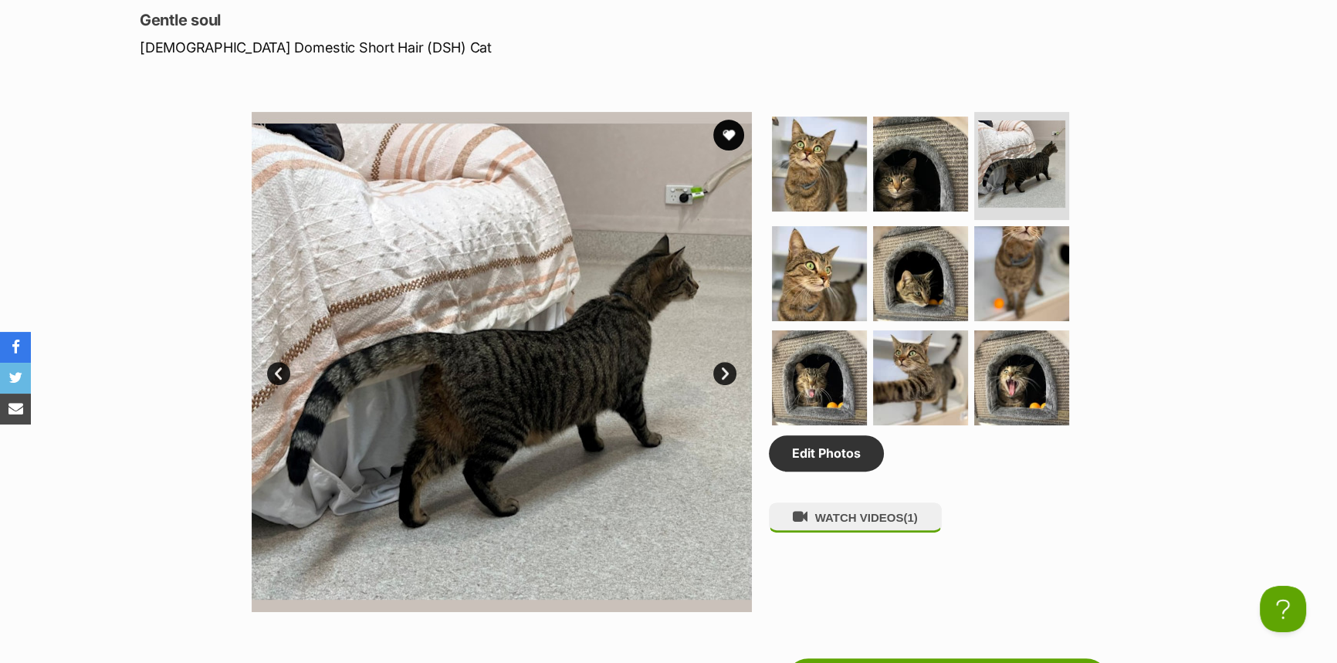
click at [717, 367] on link "Next" at bounding box center [724, 373] width 23 height 23
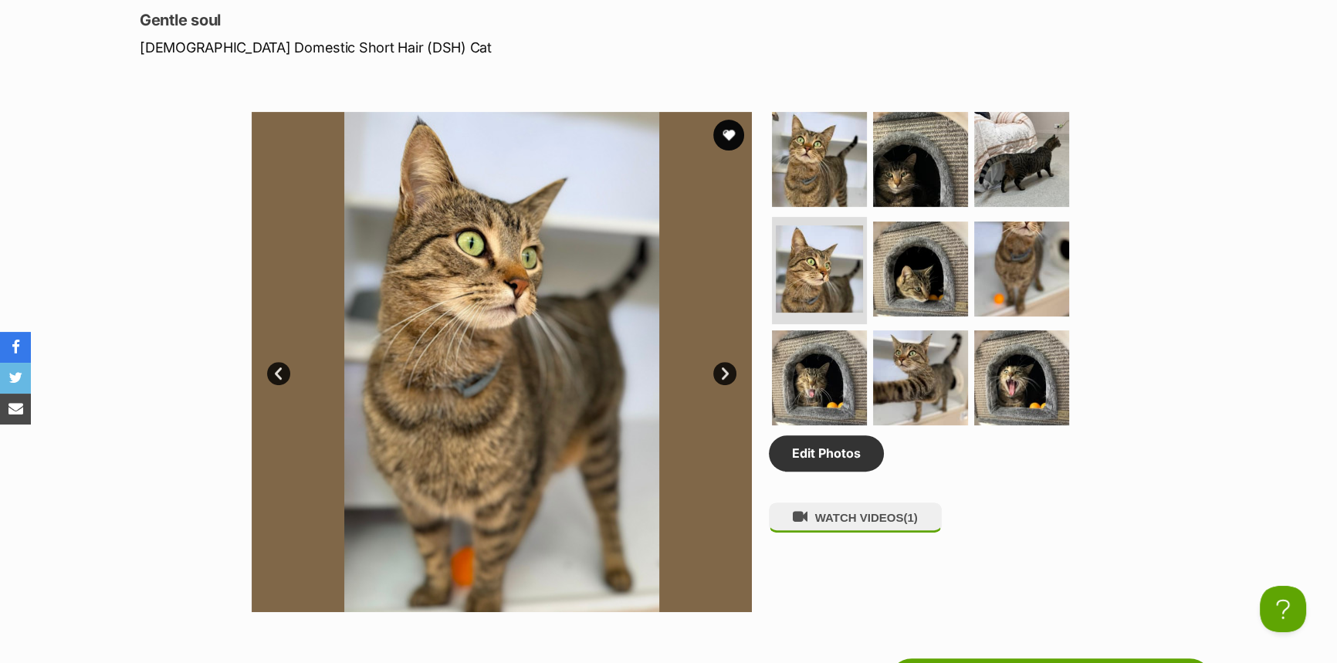
click at [717, 367] on link "Next" at bounding box center [724, 373] width 23 height 23
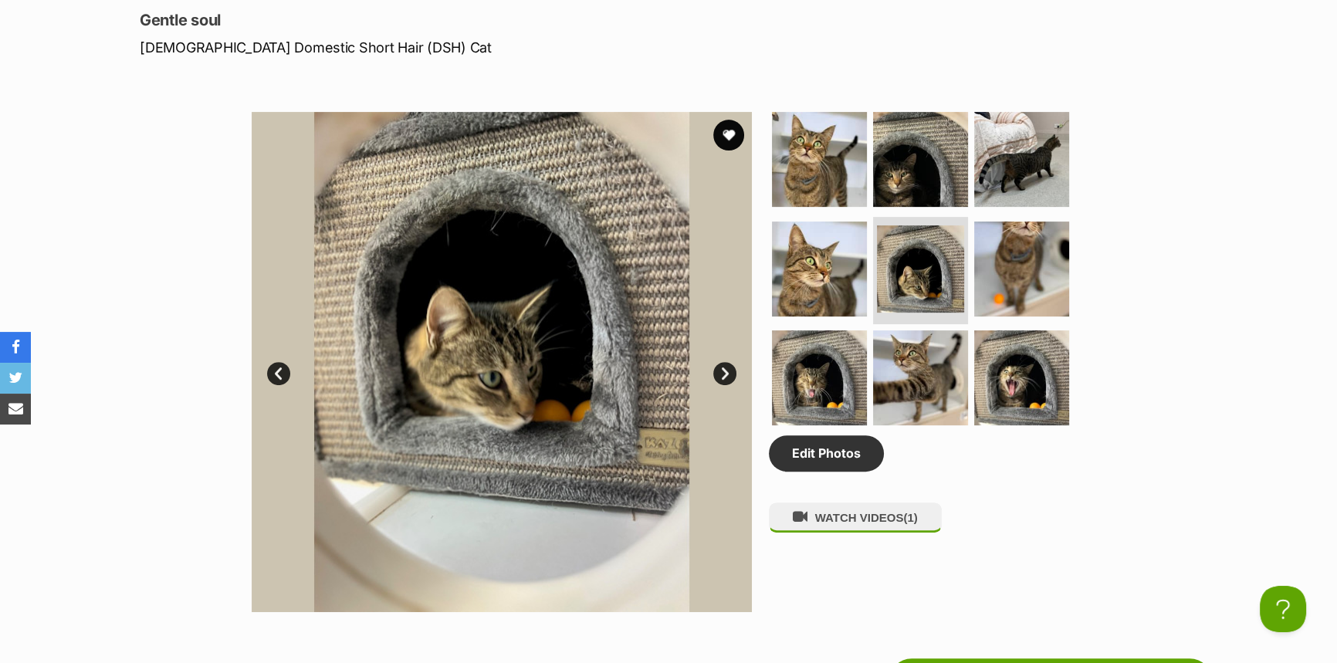
click at [717, 367] on link "Next" at bounding box center [724, 373] width 23 height 23
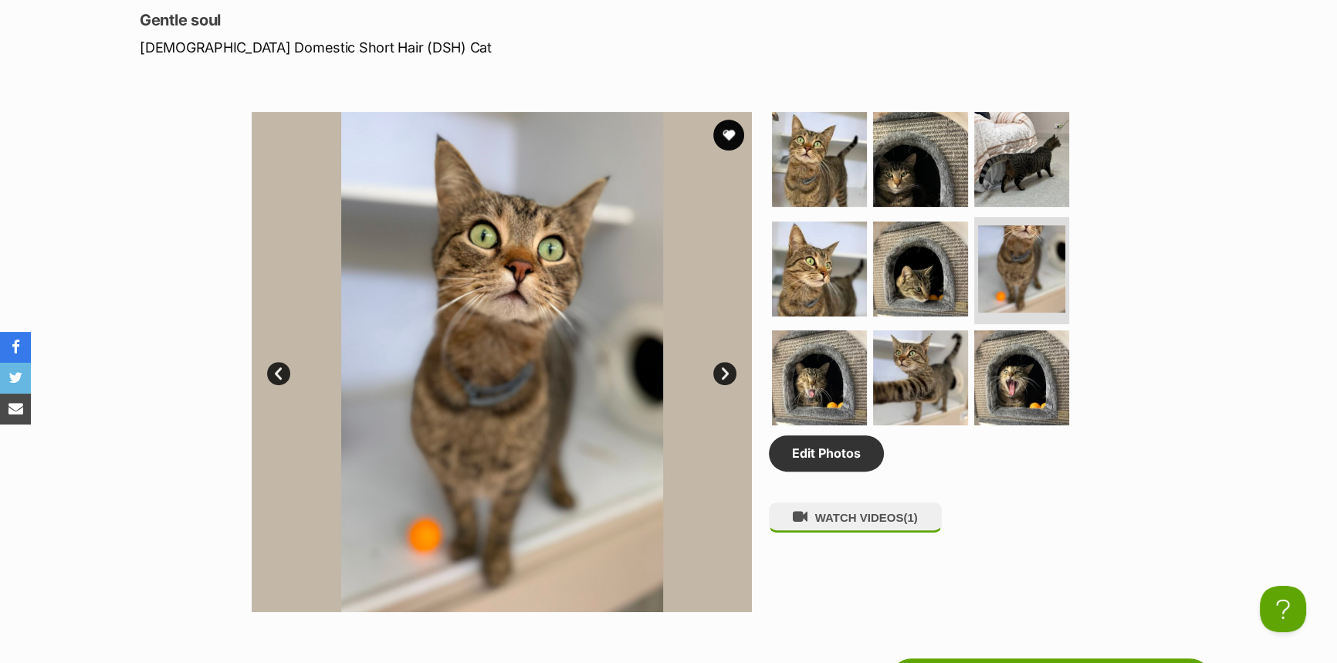
click at [717, 367] on link "Next" at bounding box center [724, 373] width 23 height 23
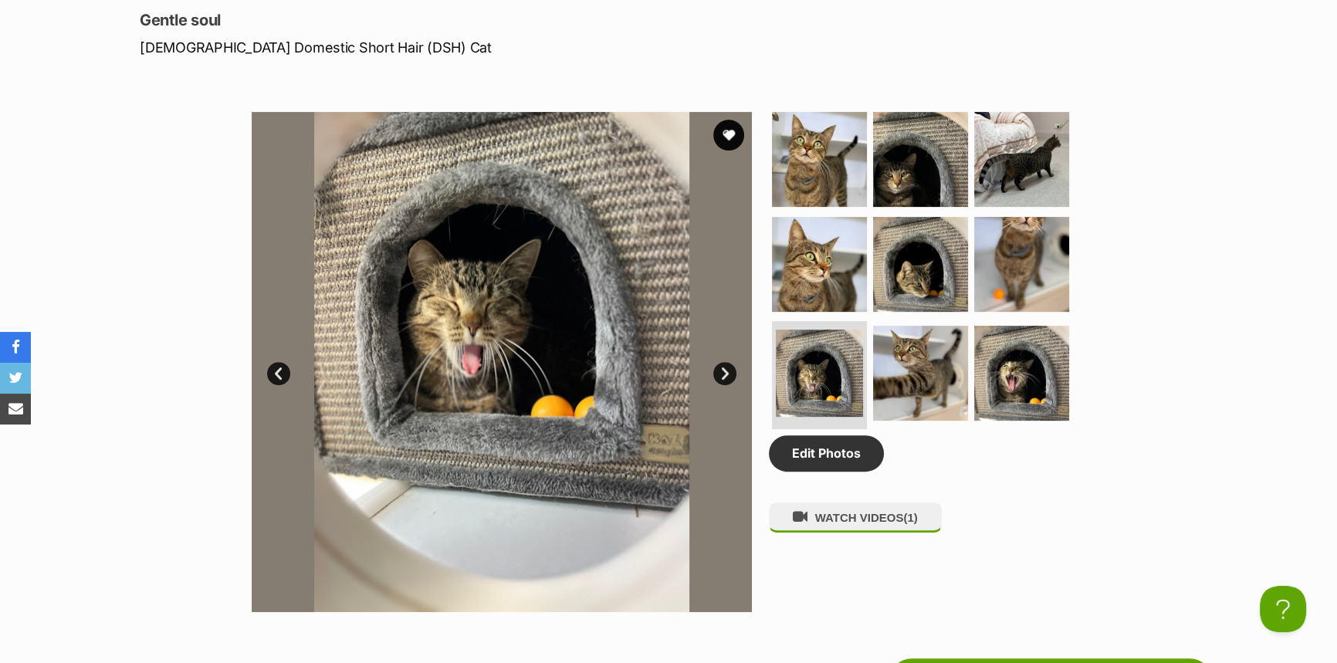
click at [717, 367] on link "Next" at bounding box center [724, 373] width 23 height 23
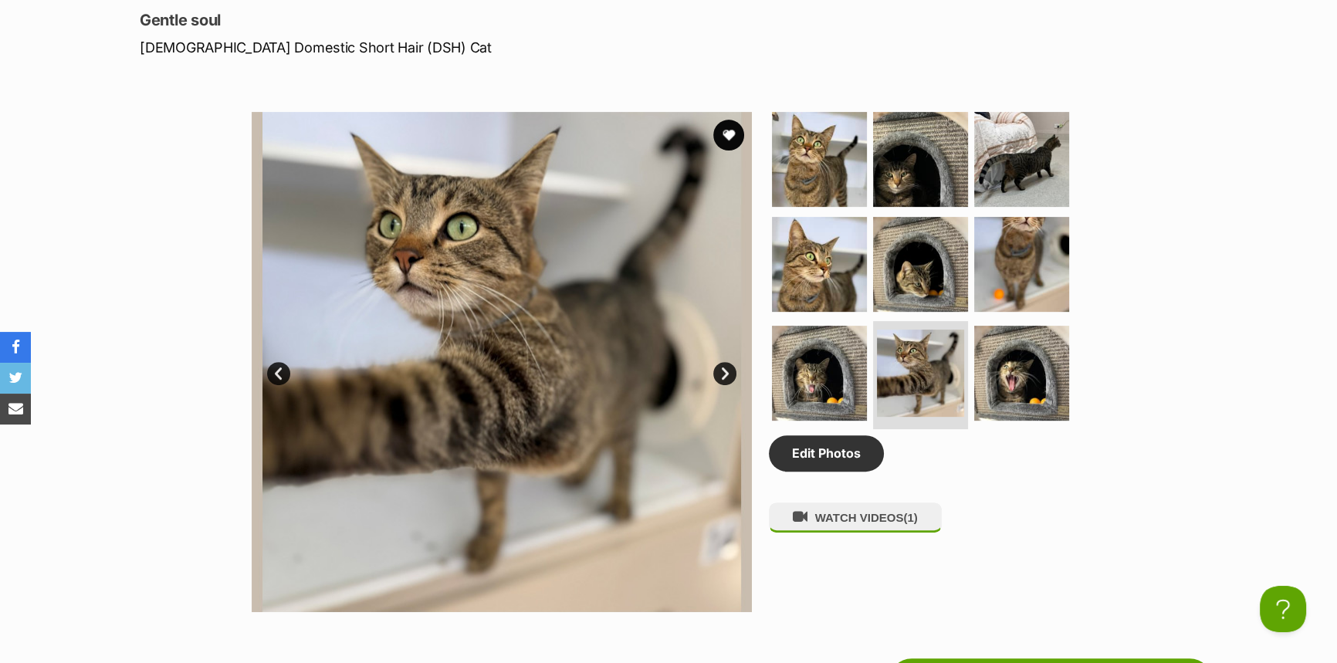
click at [717, 367] on link "Next" at bounding box center [724, 373] width 23 height 23
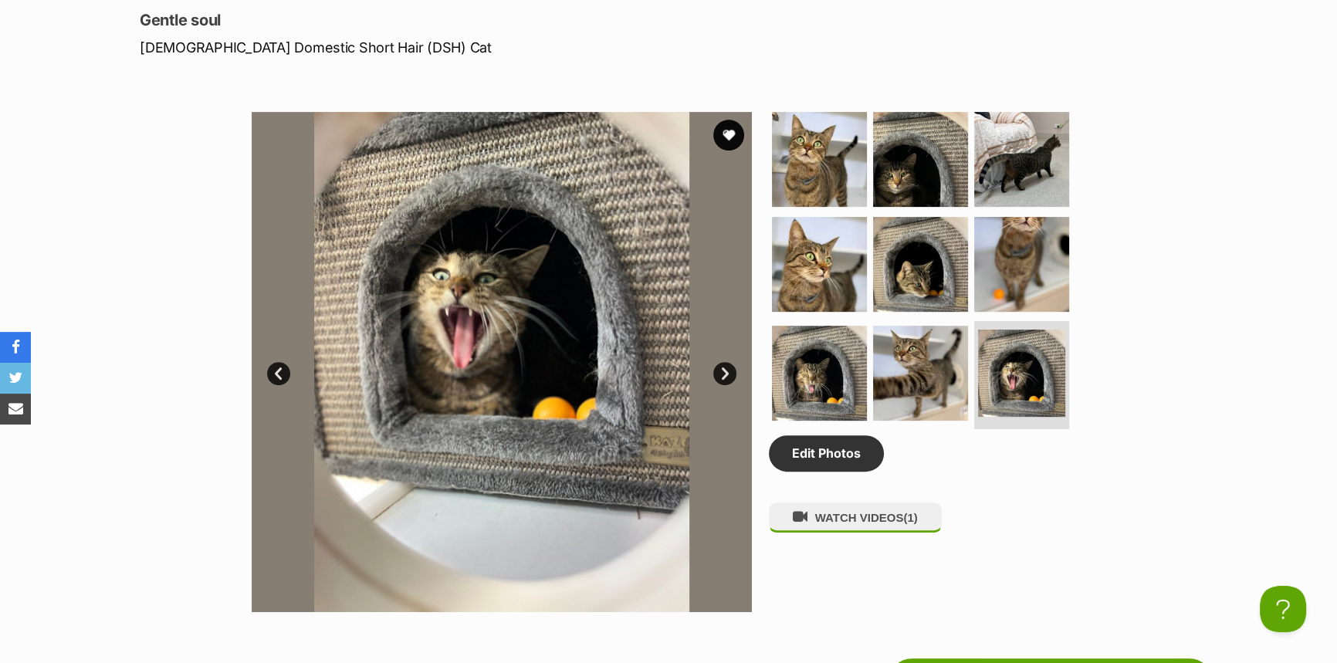
click at [717, 367] on link "Next" at bounding box center [724, 373] width 23 height 23
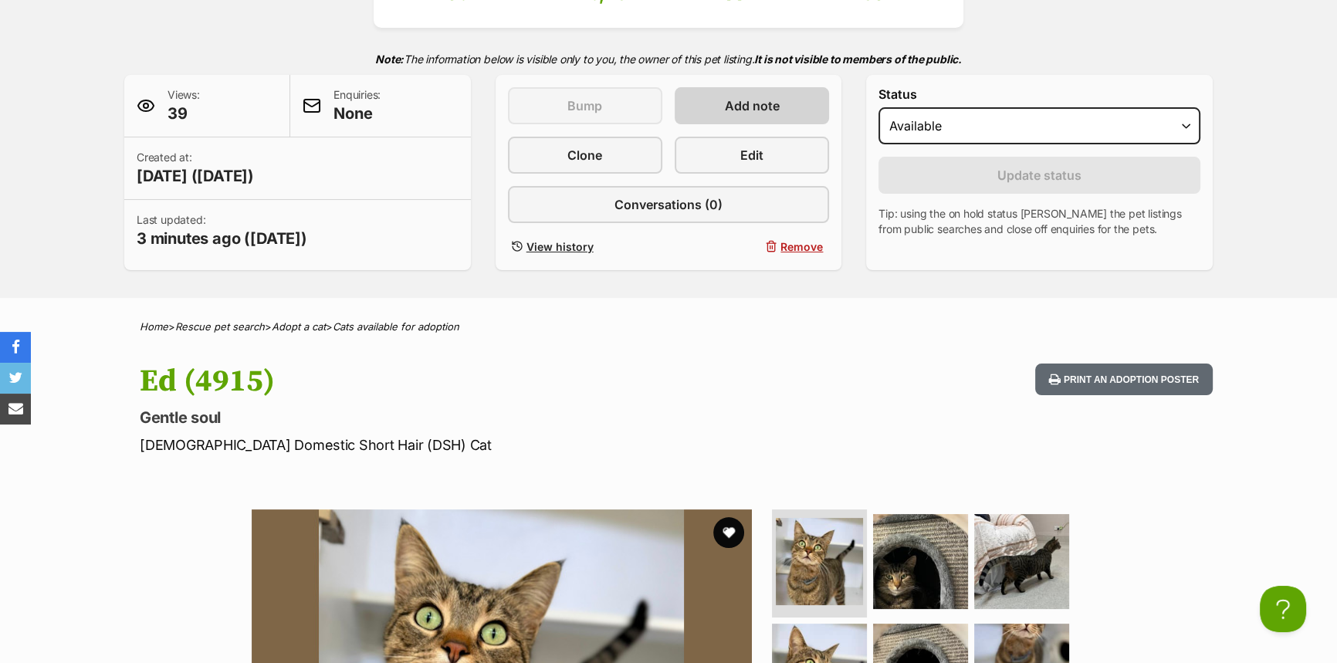
scroll to position [280, 0]
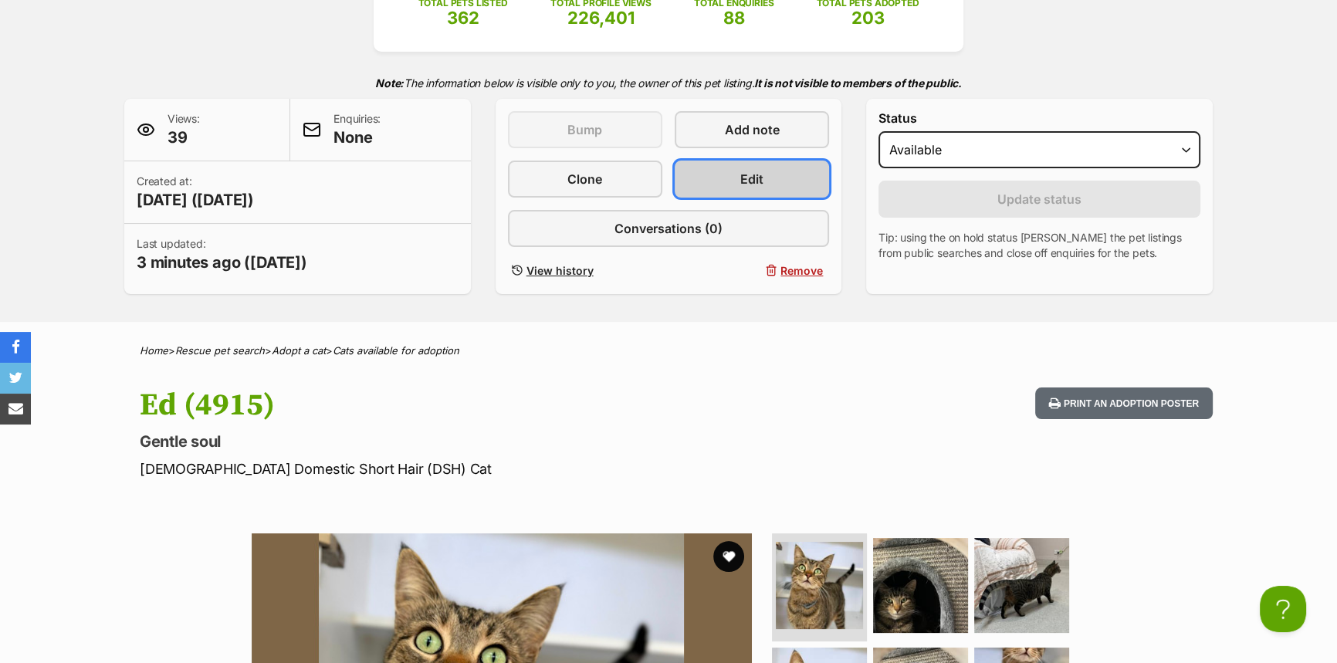
click at [721, 164] on link "Edit" at bounding box center [752, 179] width 154 height 37
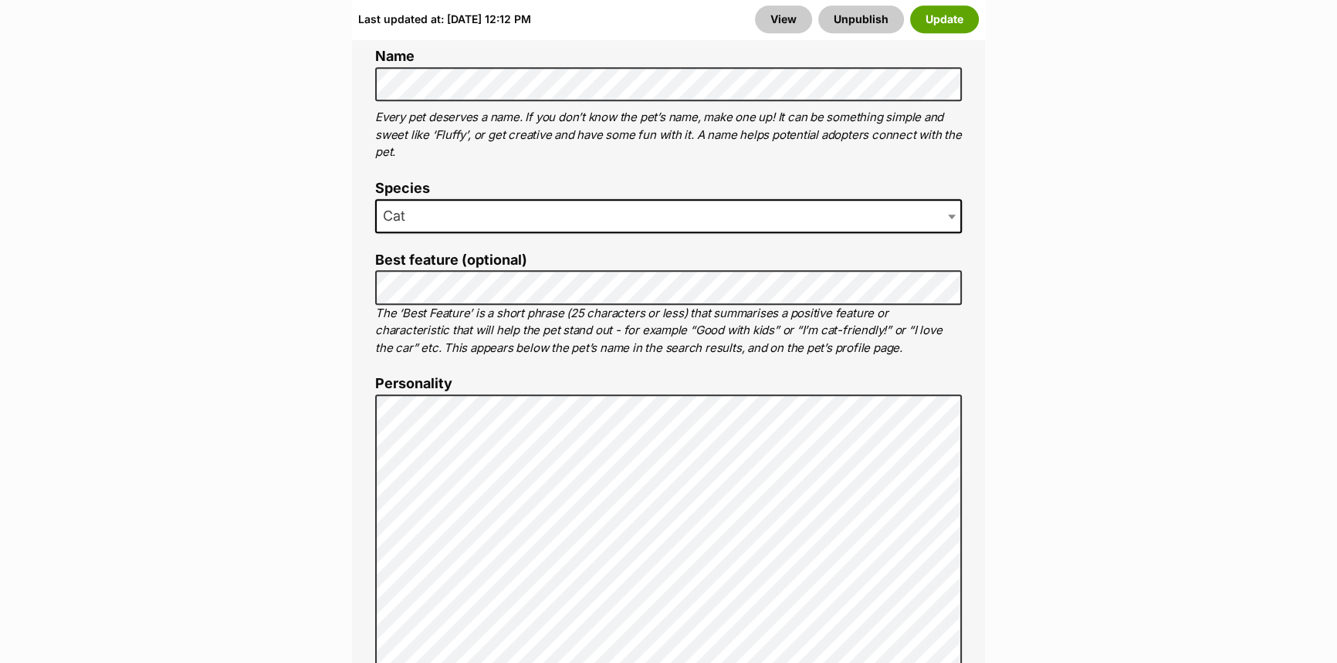
scroll to position [1052, 0]
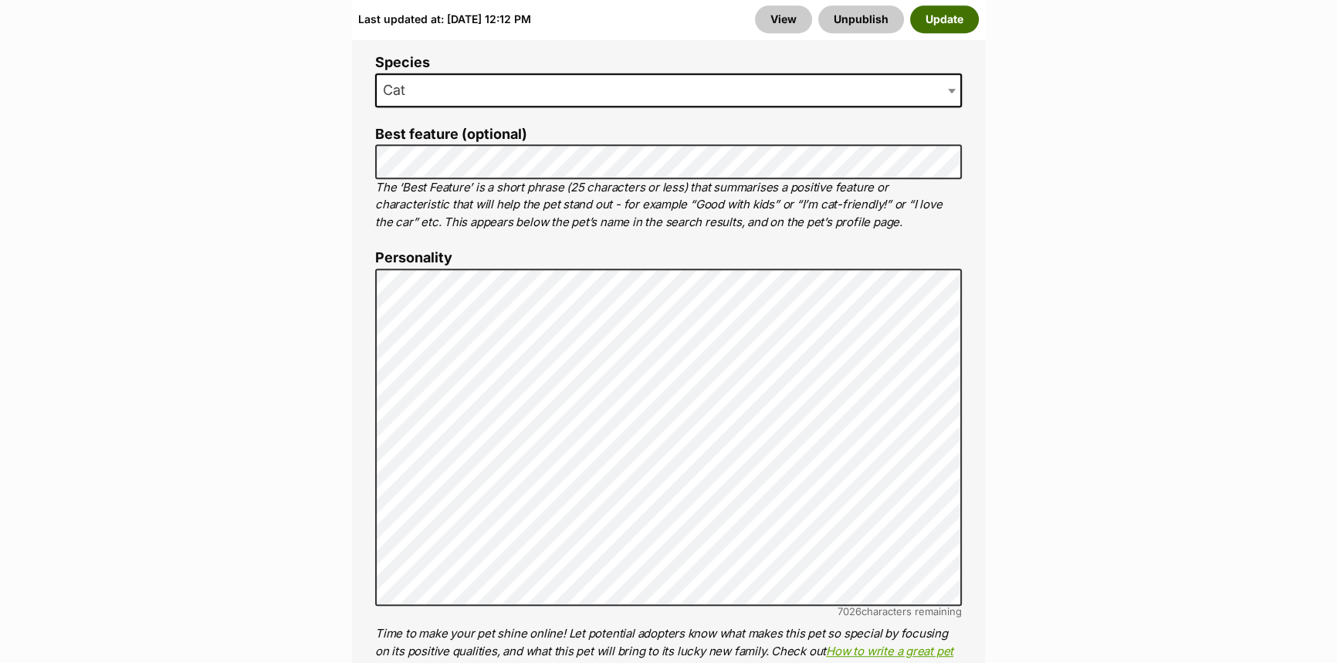
click at [973, 10] on button "Update" at bounding box center [944, 19] width 69 height 28
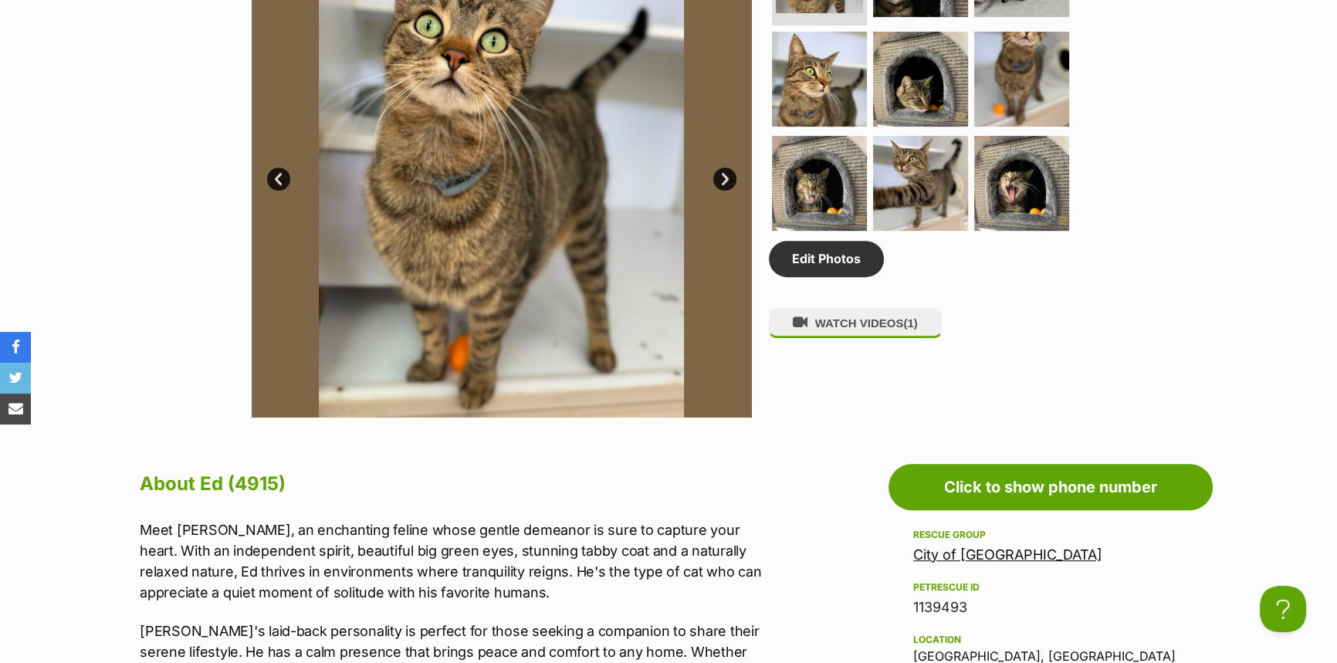
scroll to position [772, 0]
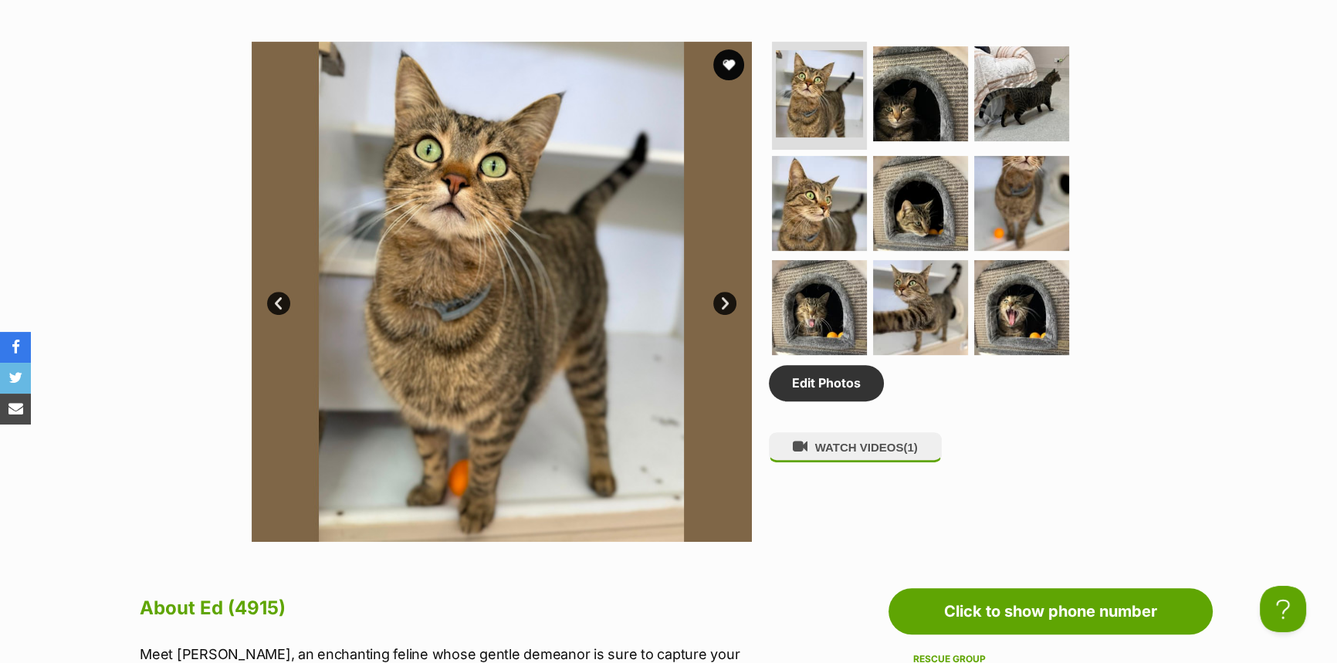
click at [726, 296] on link "Next" at bounding box center [724, 303] width 23 height 23
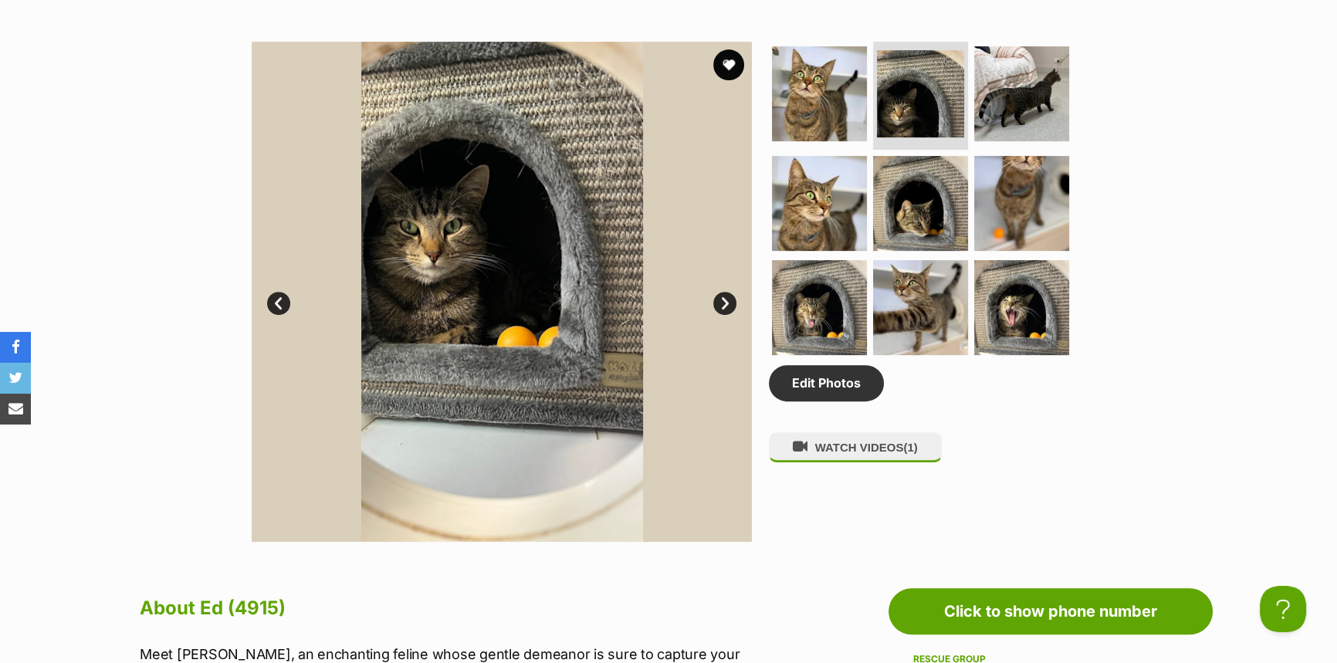
click at [726, 296] on link "Next" at bounding box center [724, 303] width 23 height 23
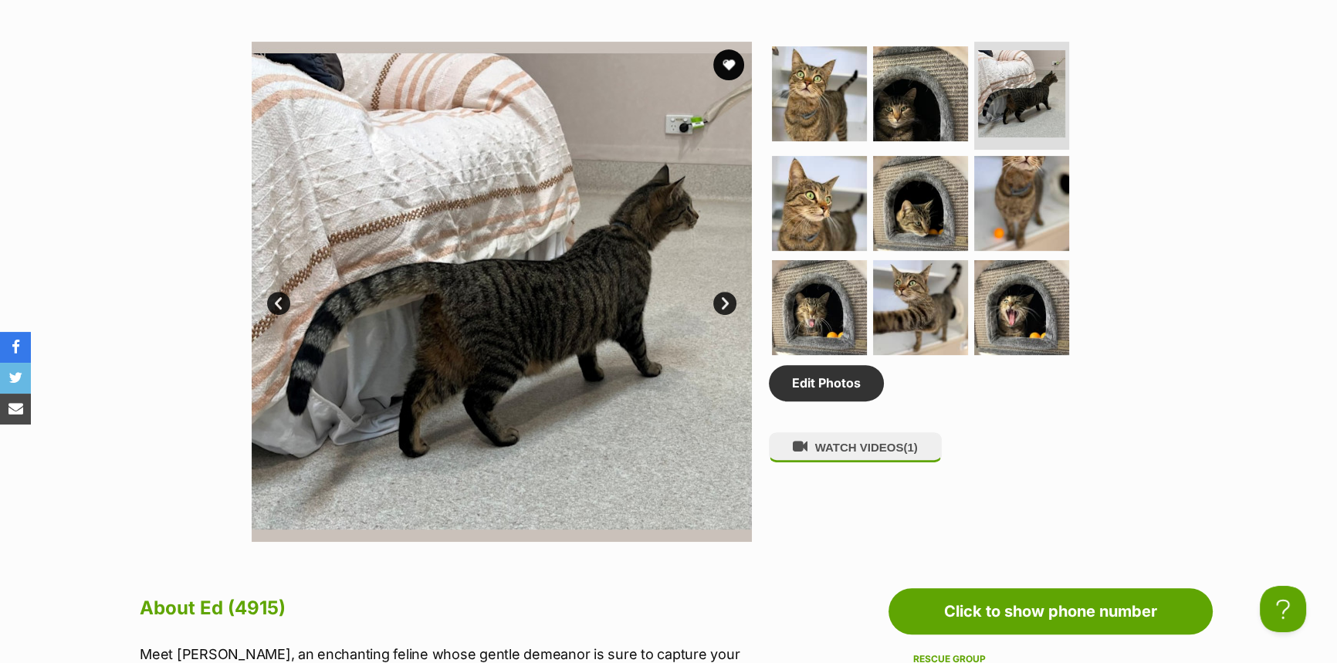
click at [726, 296] on link "Next" at bounding box center [724, 303] width 23 height 23
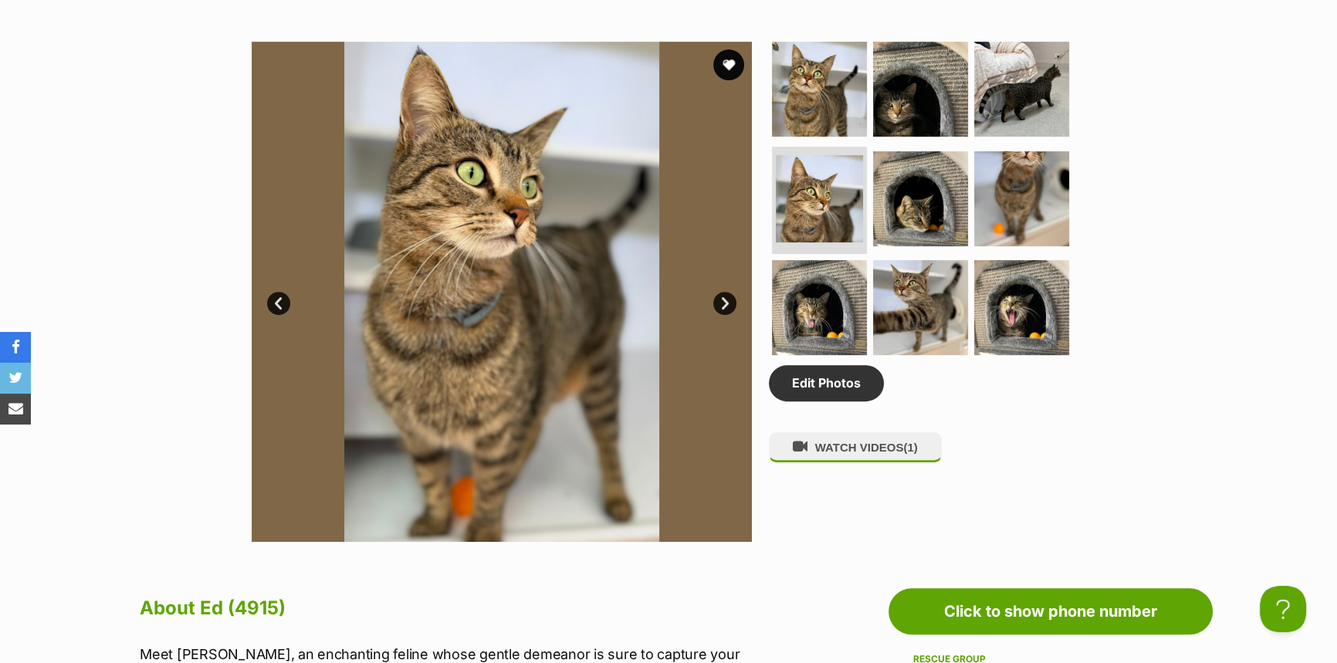
click at [726, 296] on link "Next" at bounding box center [724, 303] width 23 height 23
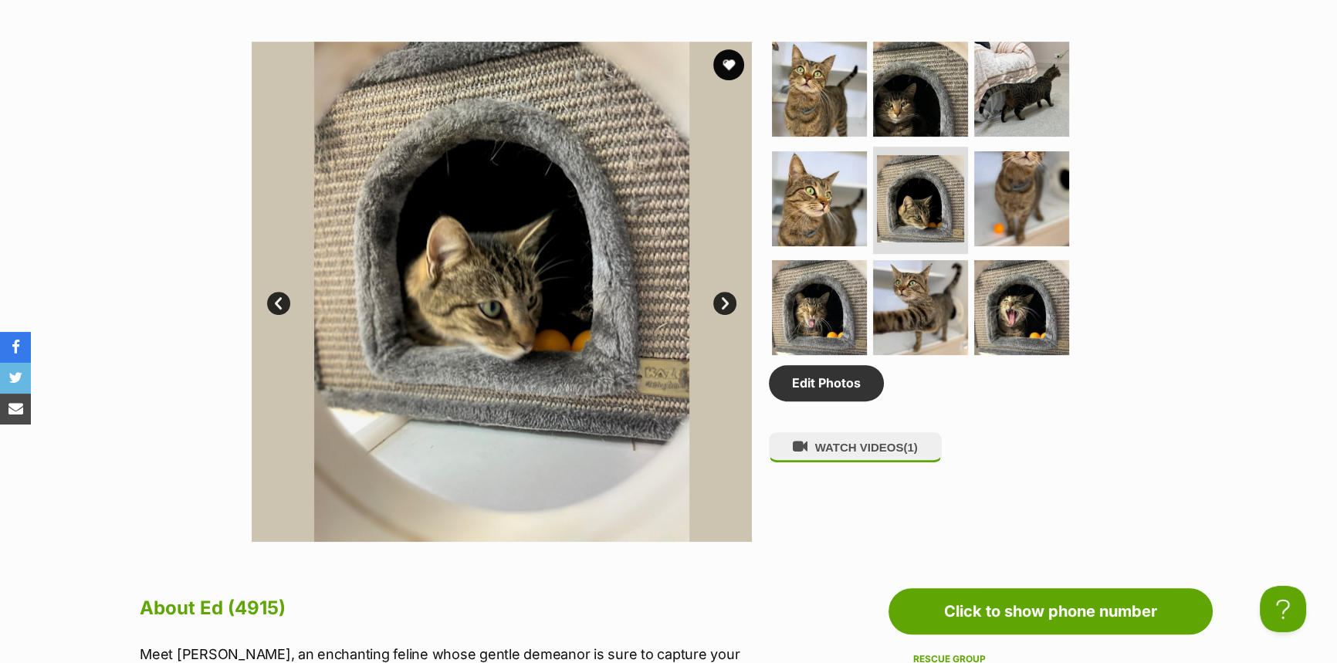
click at [726, 296] on link "Next" at bounding box center [724, 303] width 23 height 23
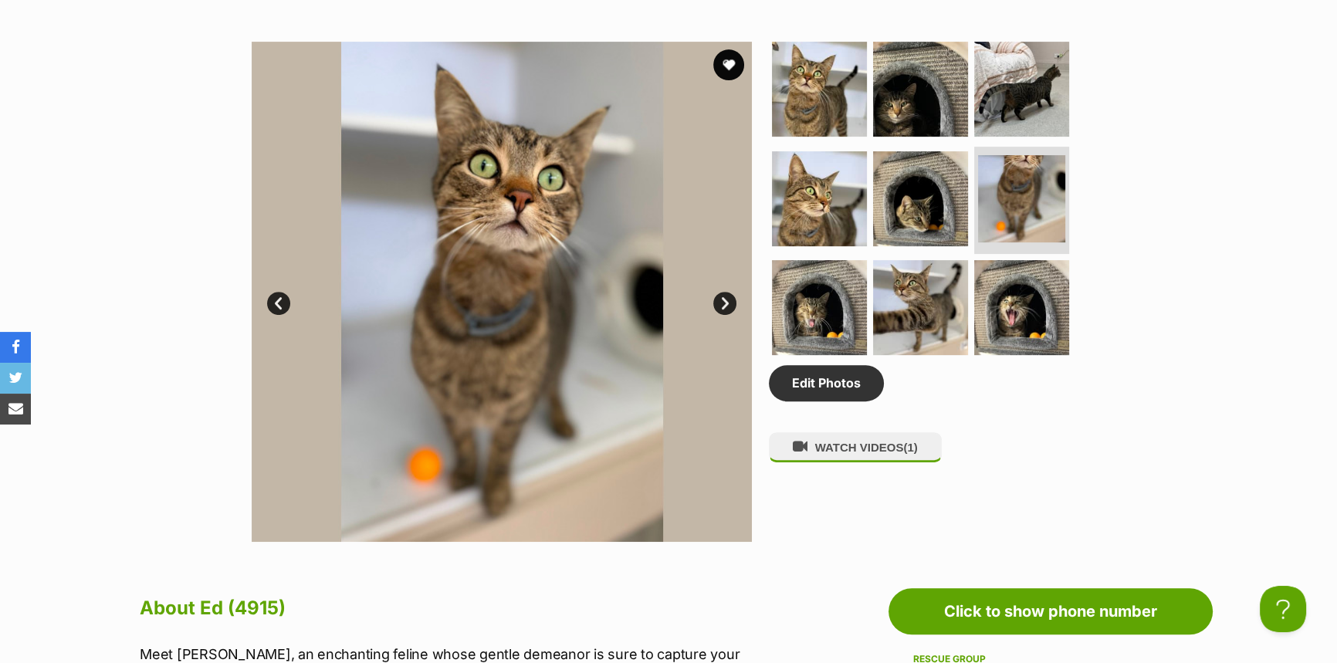
click at [726, 296] on link "Next" at bounding box center [724, 303] width 23 height 23
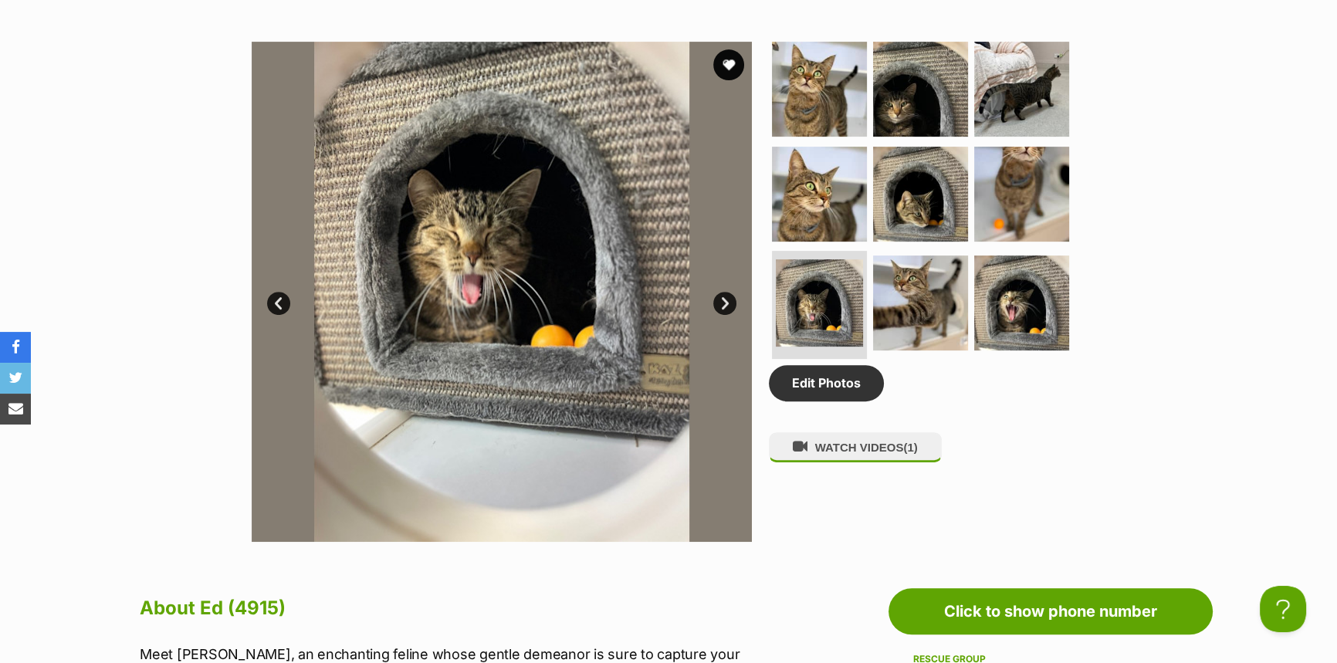
click at [726, 296] on link "Next" at bounding box center [724, 303] width 23 height 23
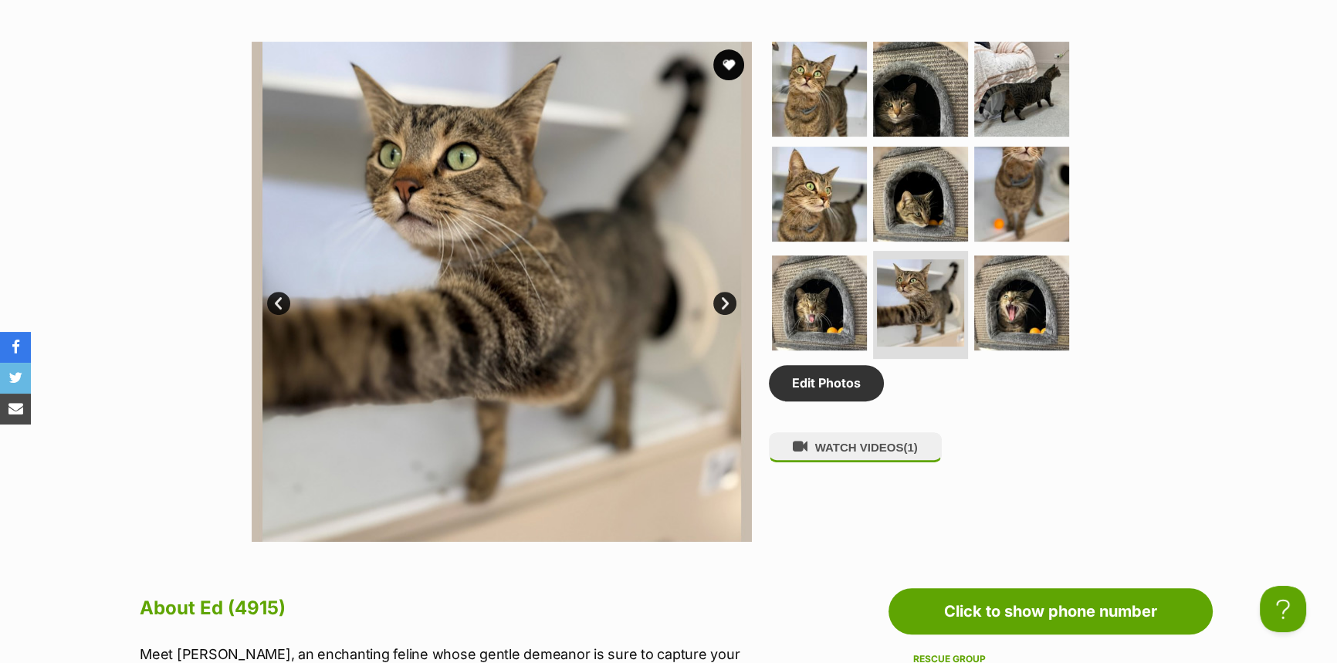
click at [726, 296] on link "Next" at bounding box center [724, 303] width 23 height 23
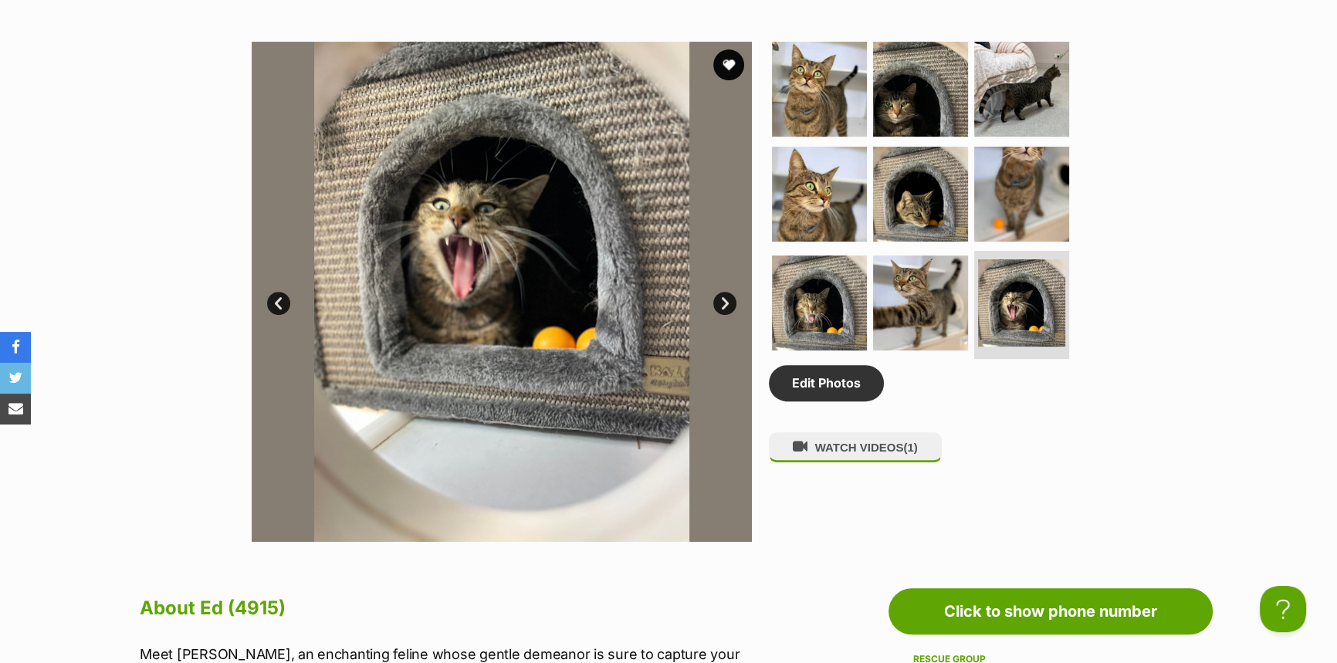
click at [726, 296] on link "Next" at bounding box center [724, 303] width 23 height 23
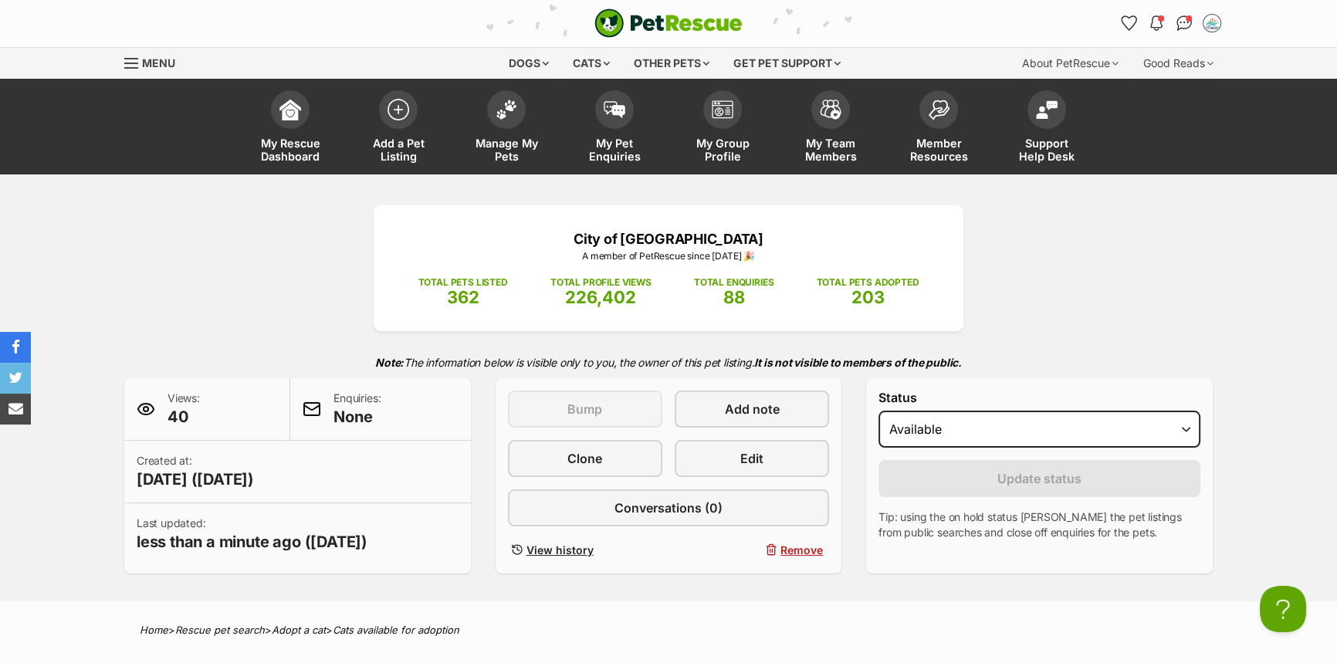
scroll to position [0, 0]
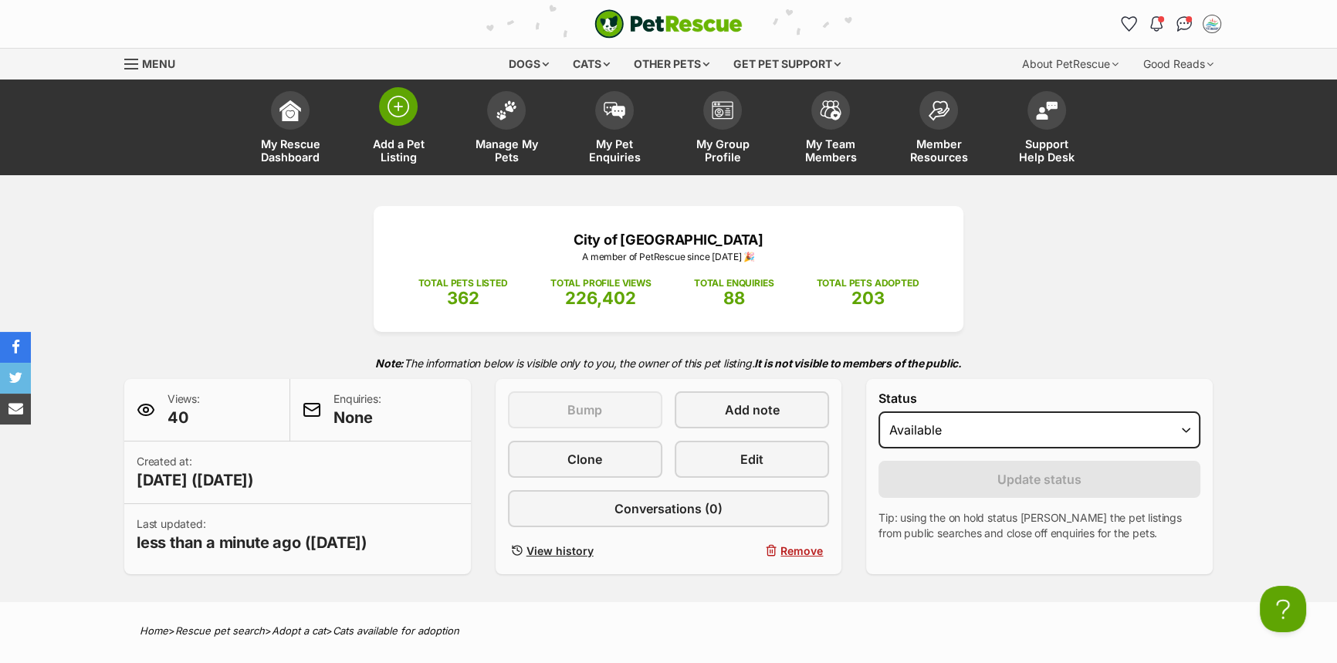
click at [404, 148] on span "Add a Pet Listing" at bounding box center [398, 150] width 69 height 26
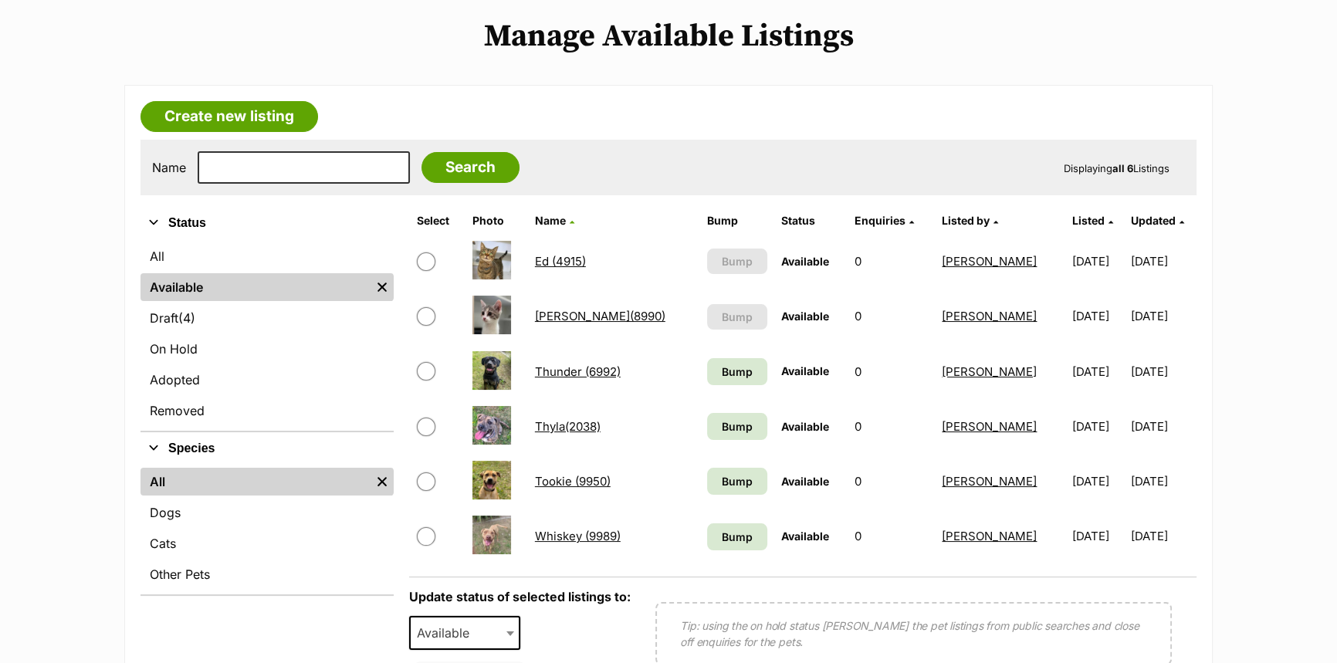
scroll to position [210, 0]
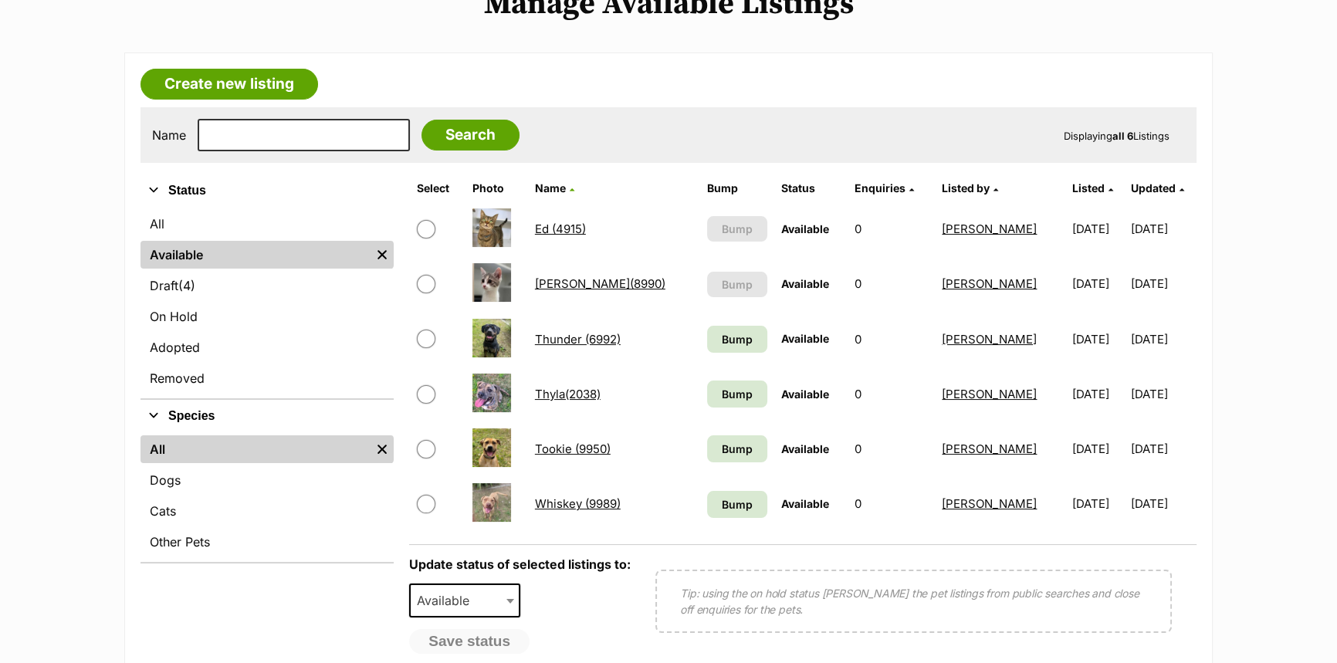
click at [567, 278] on link "[PERSON_NAME](8990)" at bounding box center [600, 283] width 130 height 15
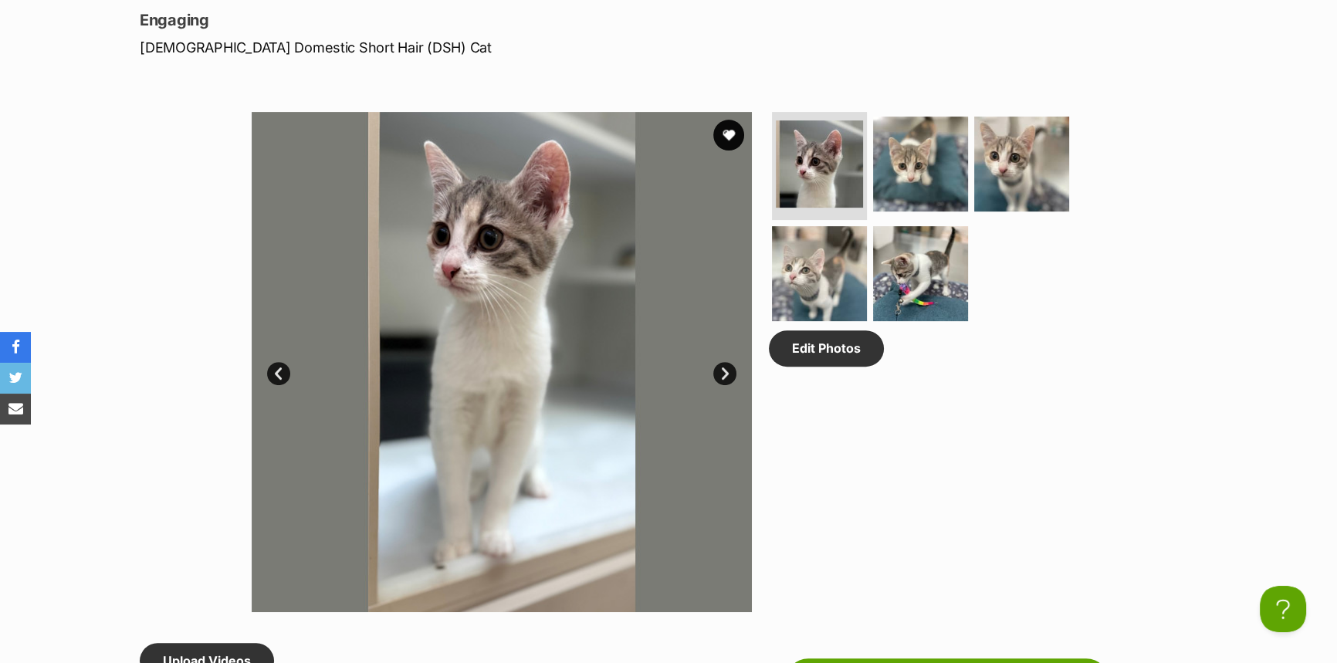
click at [717, 368] on link "Next" at bounding box center [724, 373] width 23 height 23
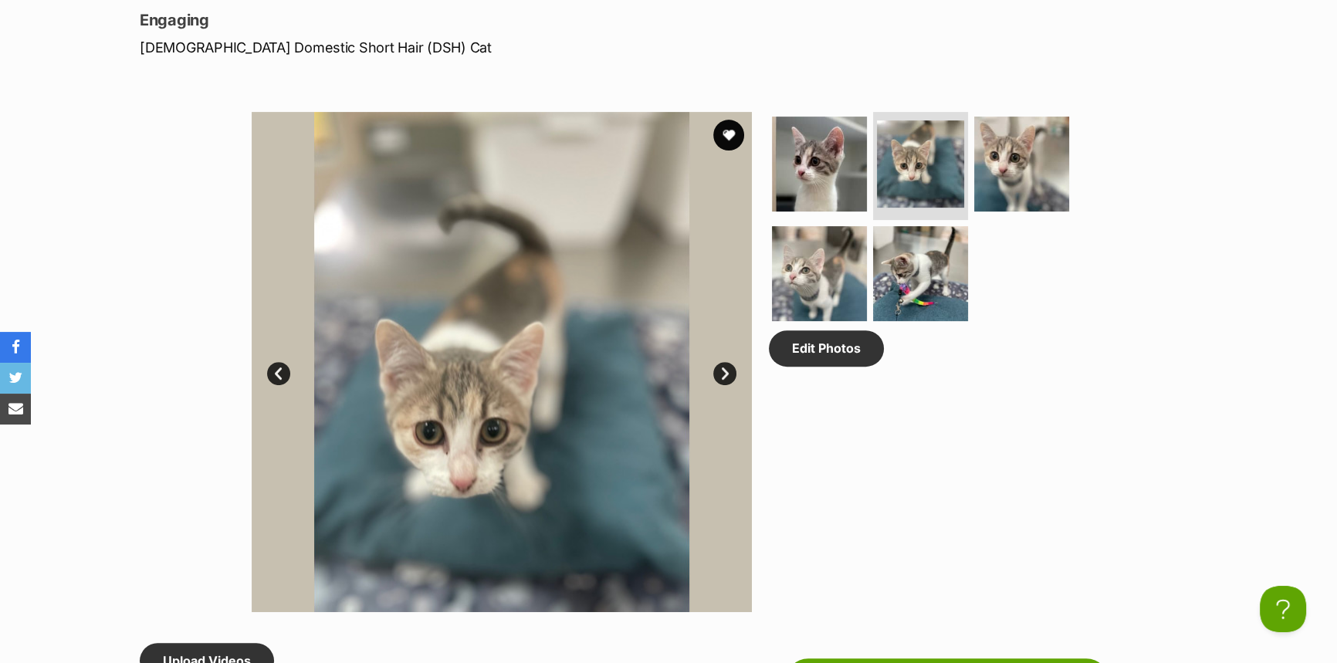
click at [717, 367] on link "Next" at bounding box center [724, 373] width 23 height 23
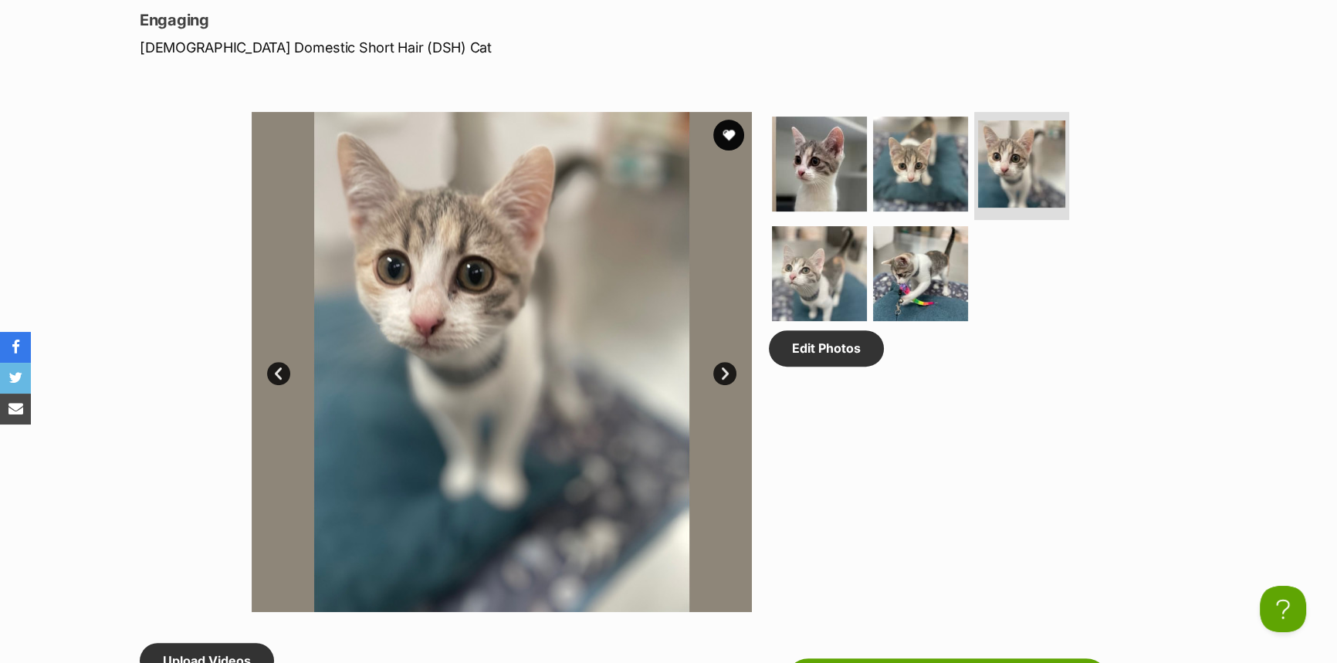
click at [717, 367] on link "Next" at bounding box center [724, 373] width 23 height 23
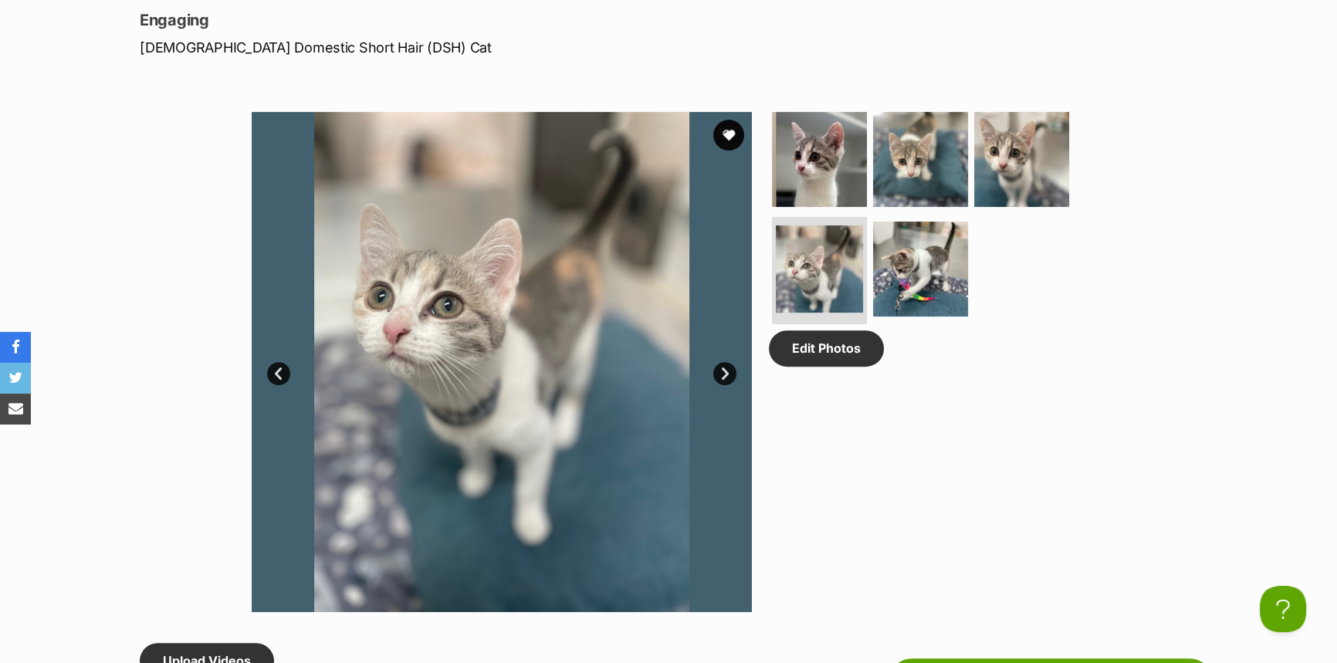
click at [717, 367] on link "Next" at bounding box center [724, 373] width 23 height 23
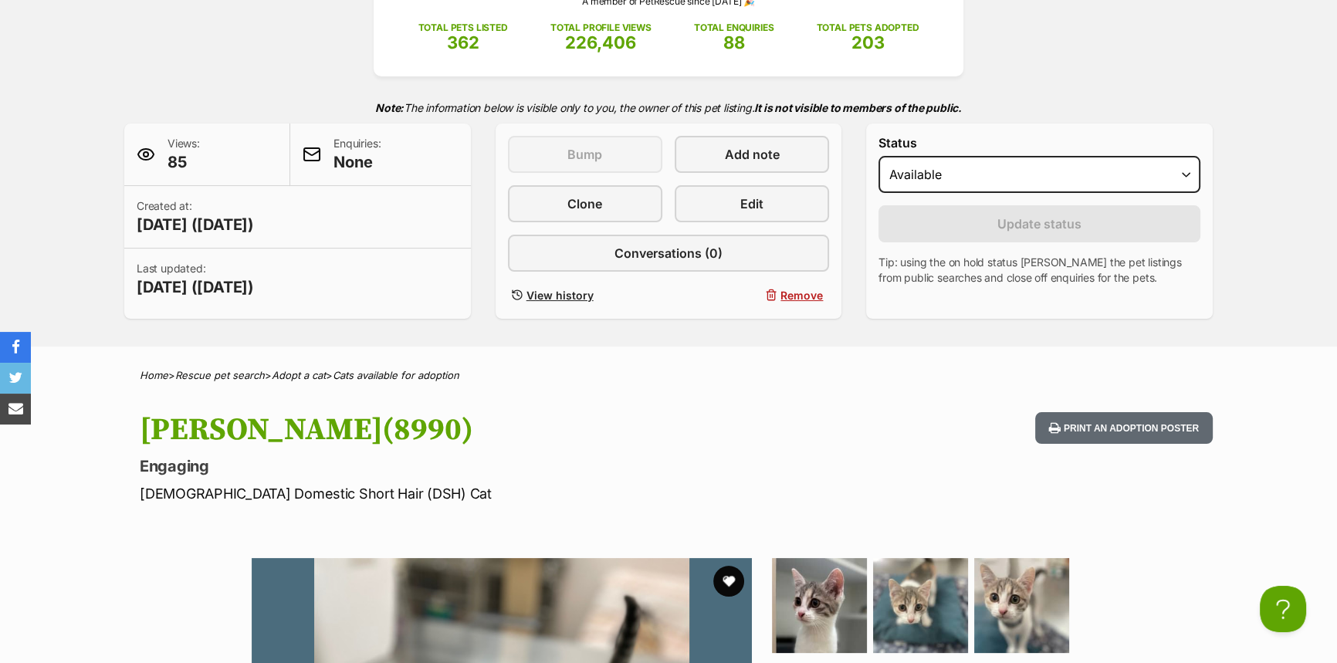
scroll to position [140, 0]
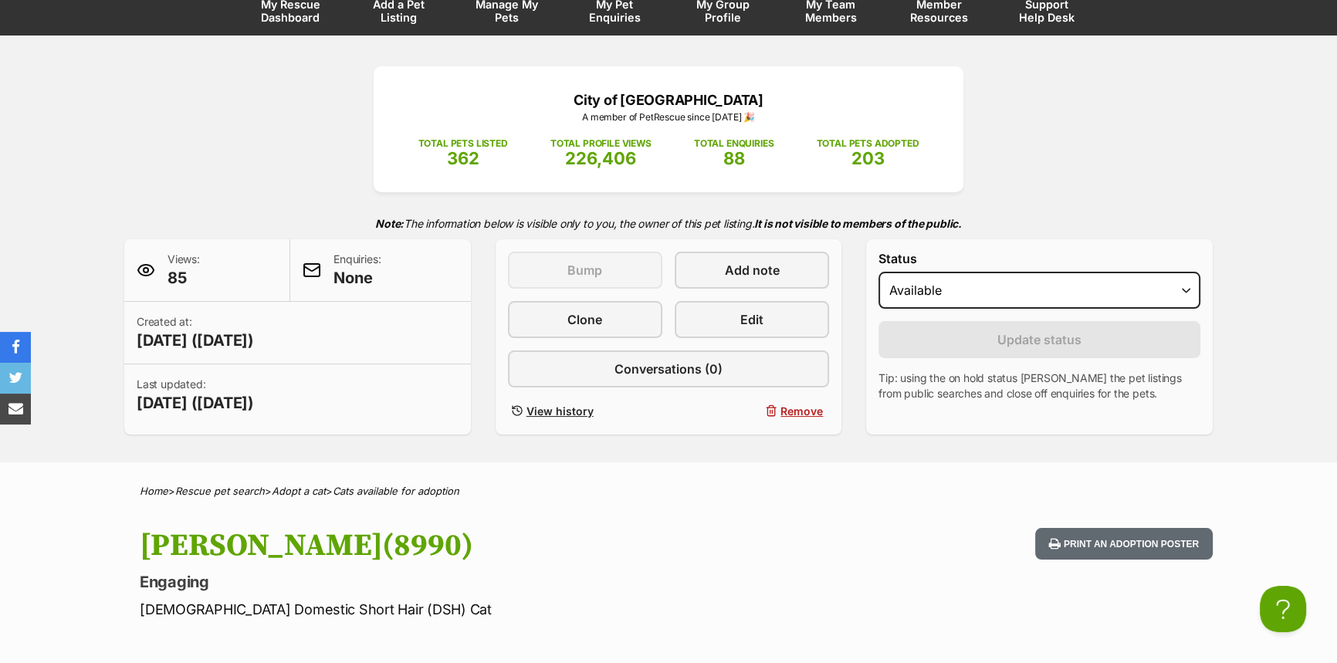
drag, startPoint x: 246, startPoint y: 1, endPoint x: 190, endPoint y: 46, distance: 72.0
click at [187, 48] on div "City of [GEOGRAPHIC_DATA] A member of PetRescue since [DATE] 🎉 TOTAL PETS LISTE…" at bounding box center [668, 249] width 1337 height 427
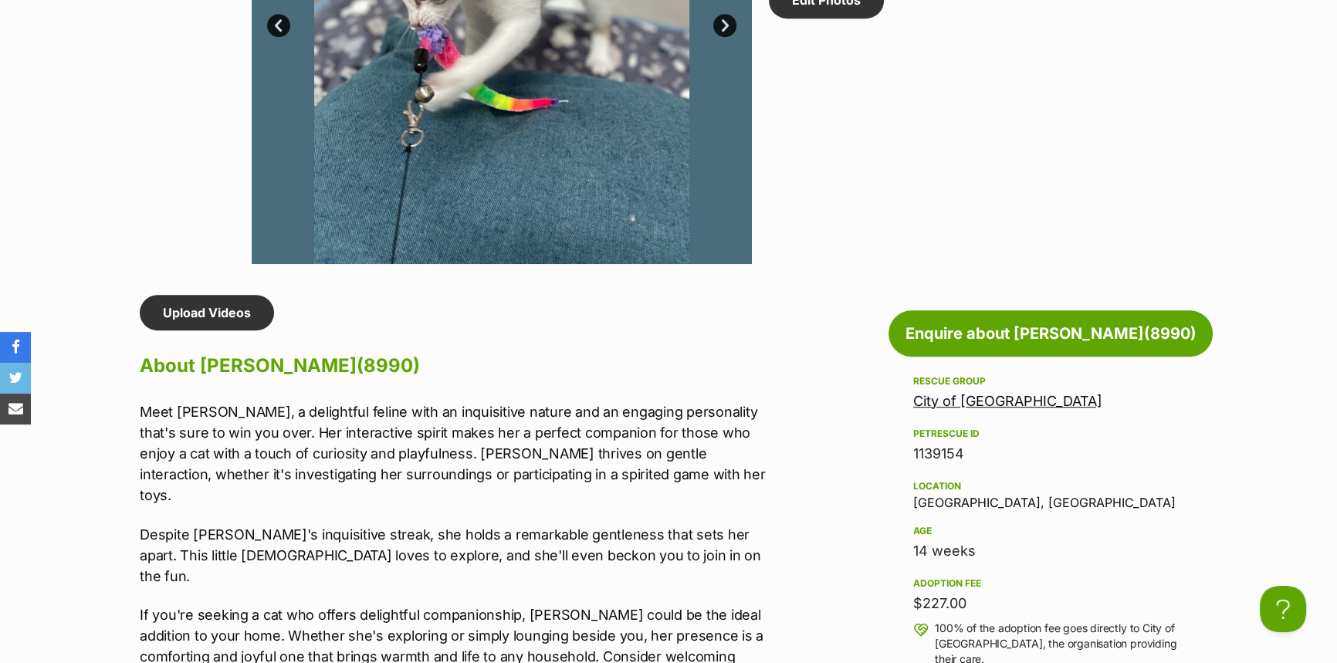
scroll to position [702, 0]
